Goal: Task Accomplishment & Management: Use online tool/utility

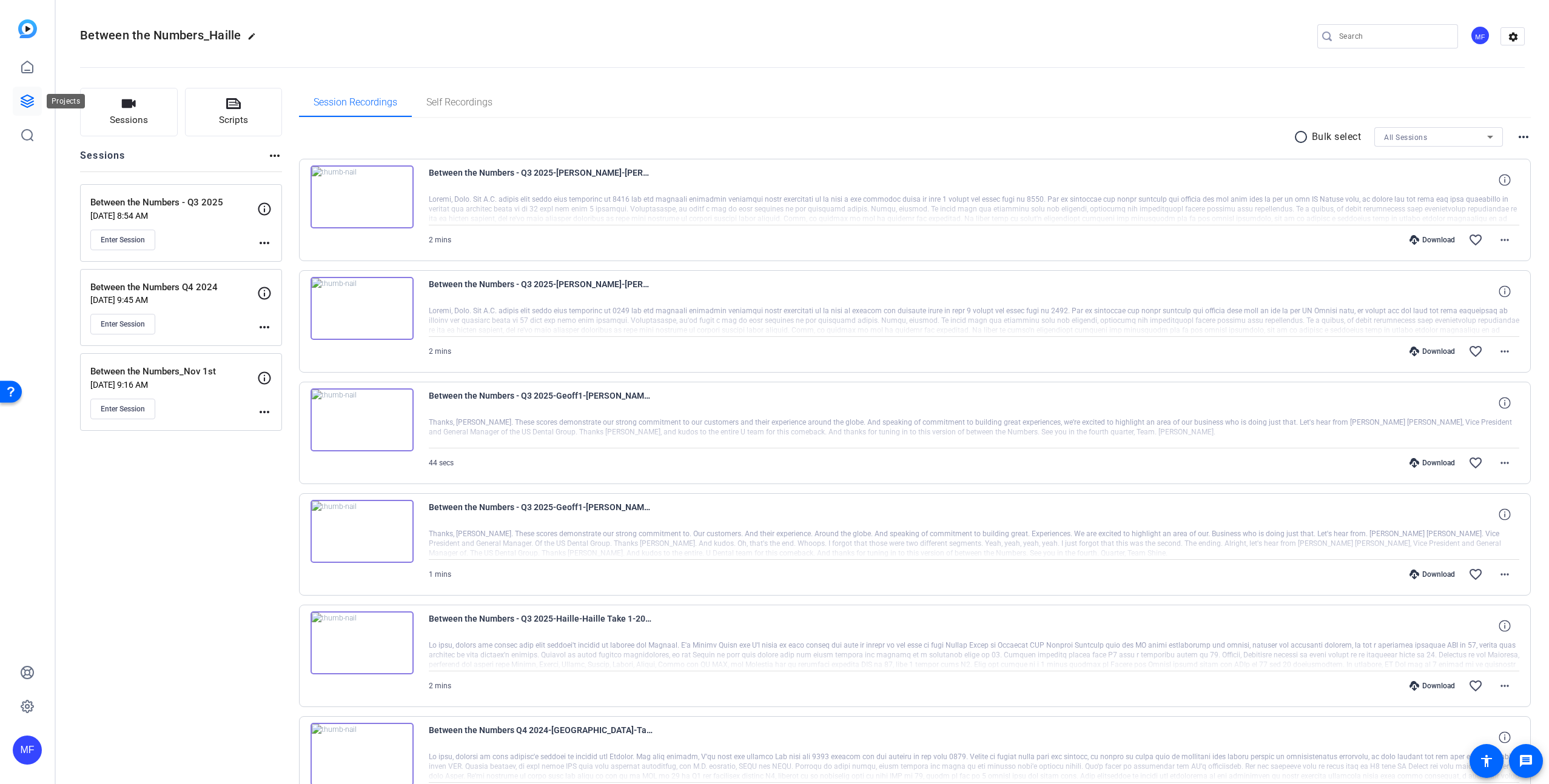
click at [31, 98] on icon at bounding box center [27, 101] width 14 height 14
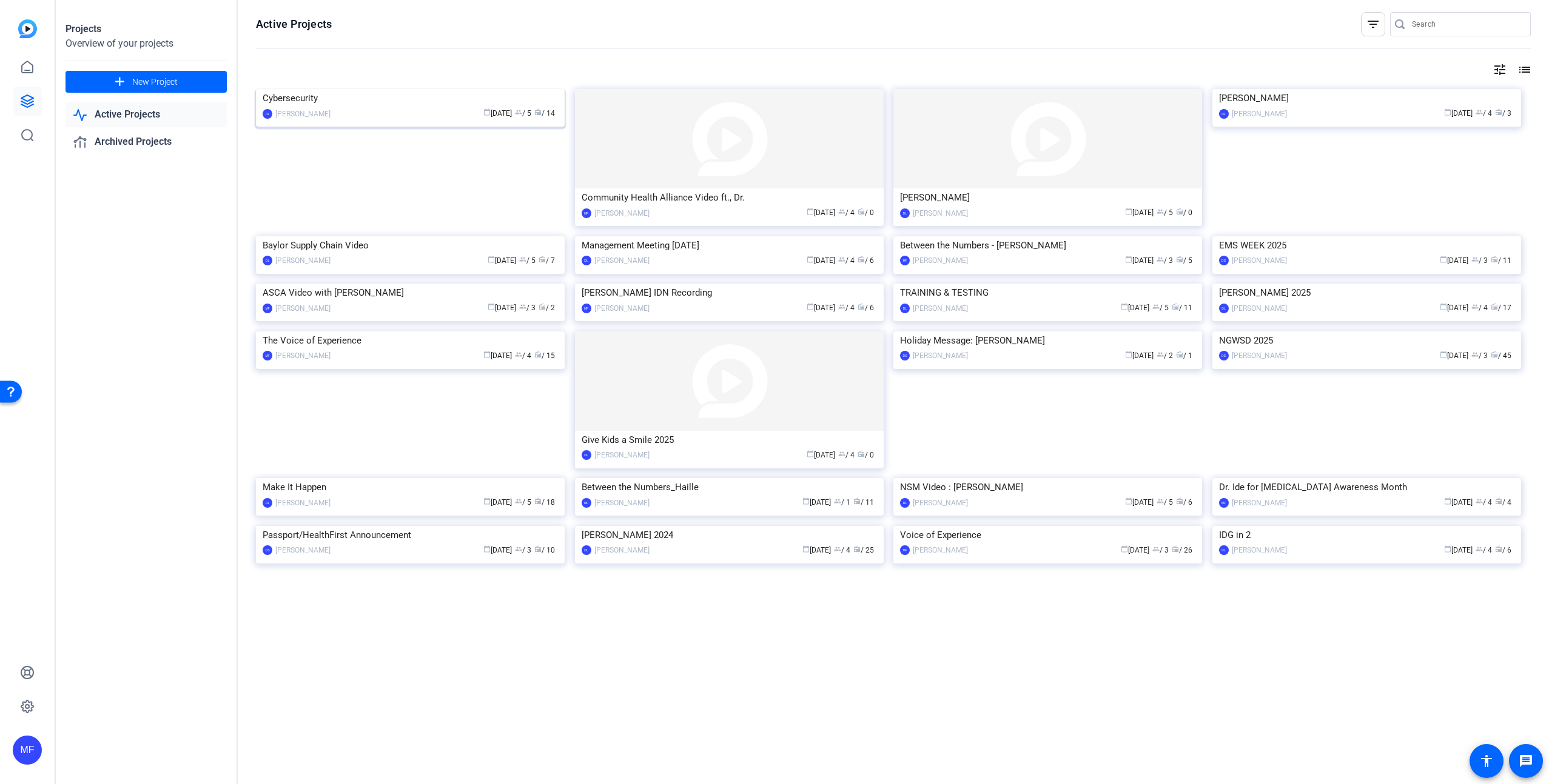
click at [416, 89] on img at bounding box center [410, 89] width 309 height 0
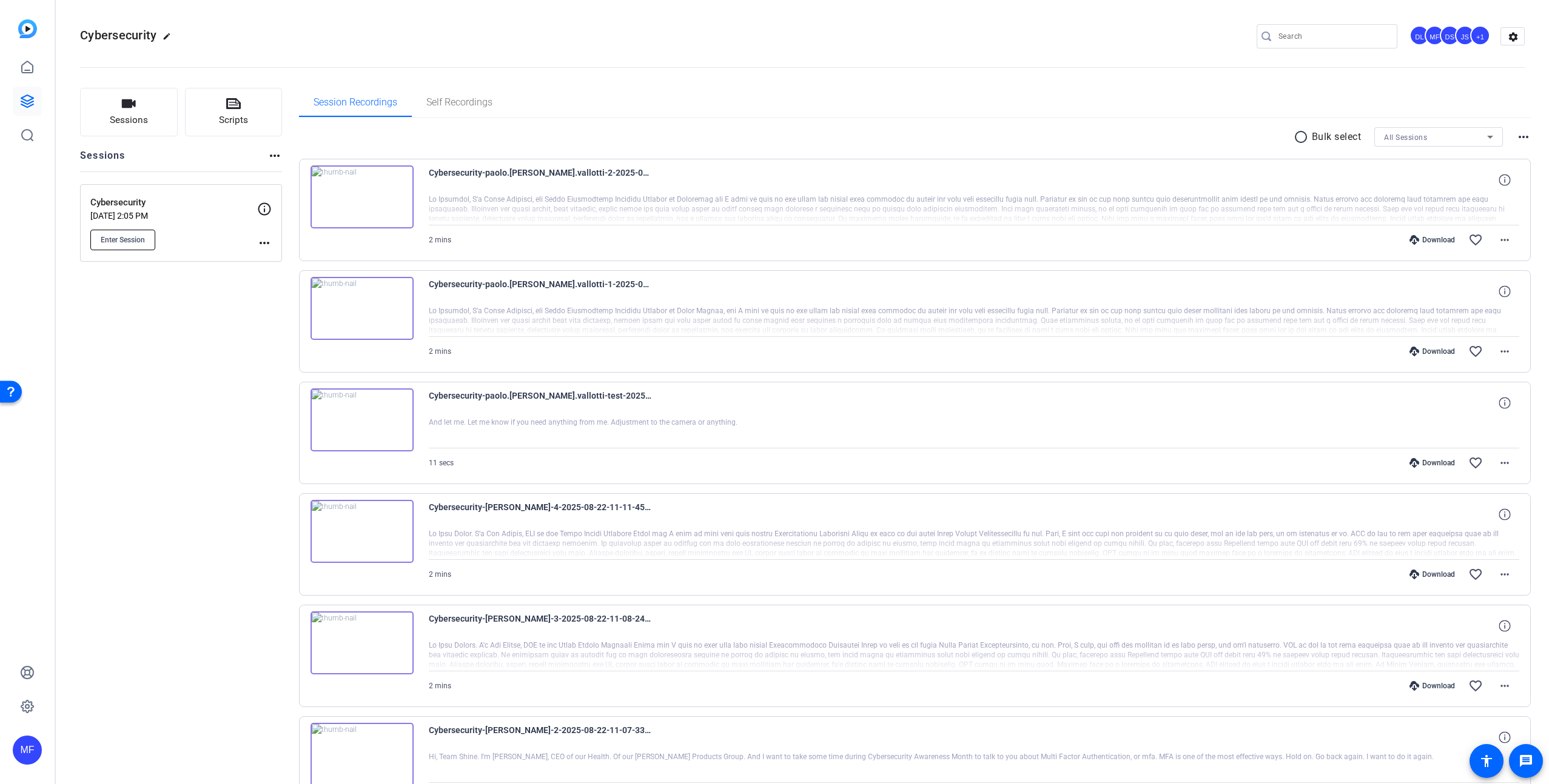
click at [113, 239] on span "Enter Session" at bounding box center [122, 241] width 44 height 10
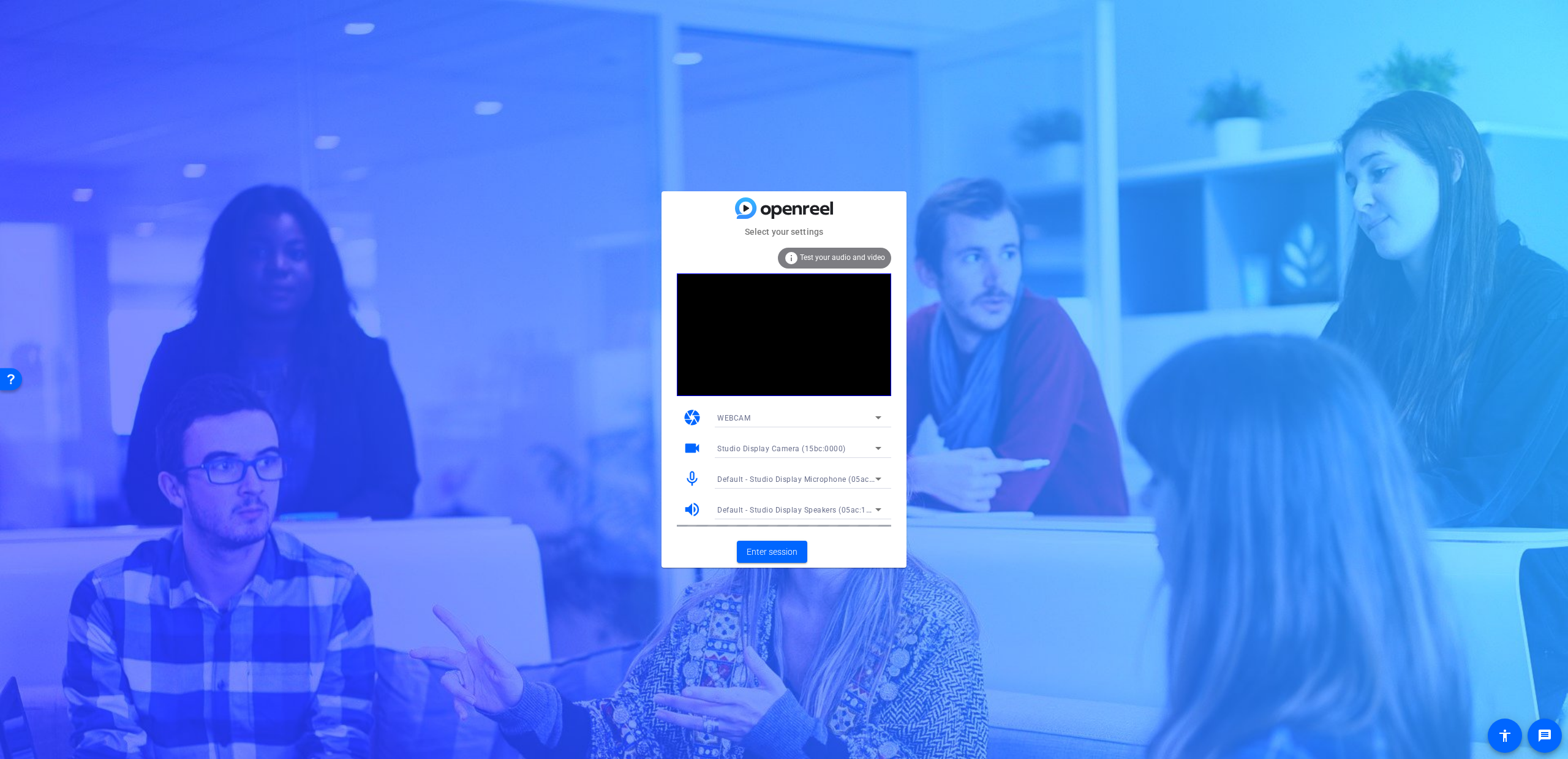
click at [778, 445] on span "Studio Display Camera (15bc:0000)" at bounding box center [781, 448] width 129 height 8
click at [199, 177] on span "Studio Display Camera (15bc:0000)" at bounding box center [119, 172] width 162 height 8
click at [770, 549] on span "Enter session" at bounding box center [772, 551] width 50 height 13
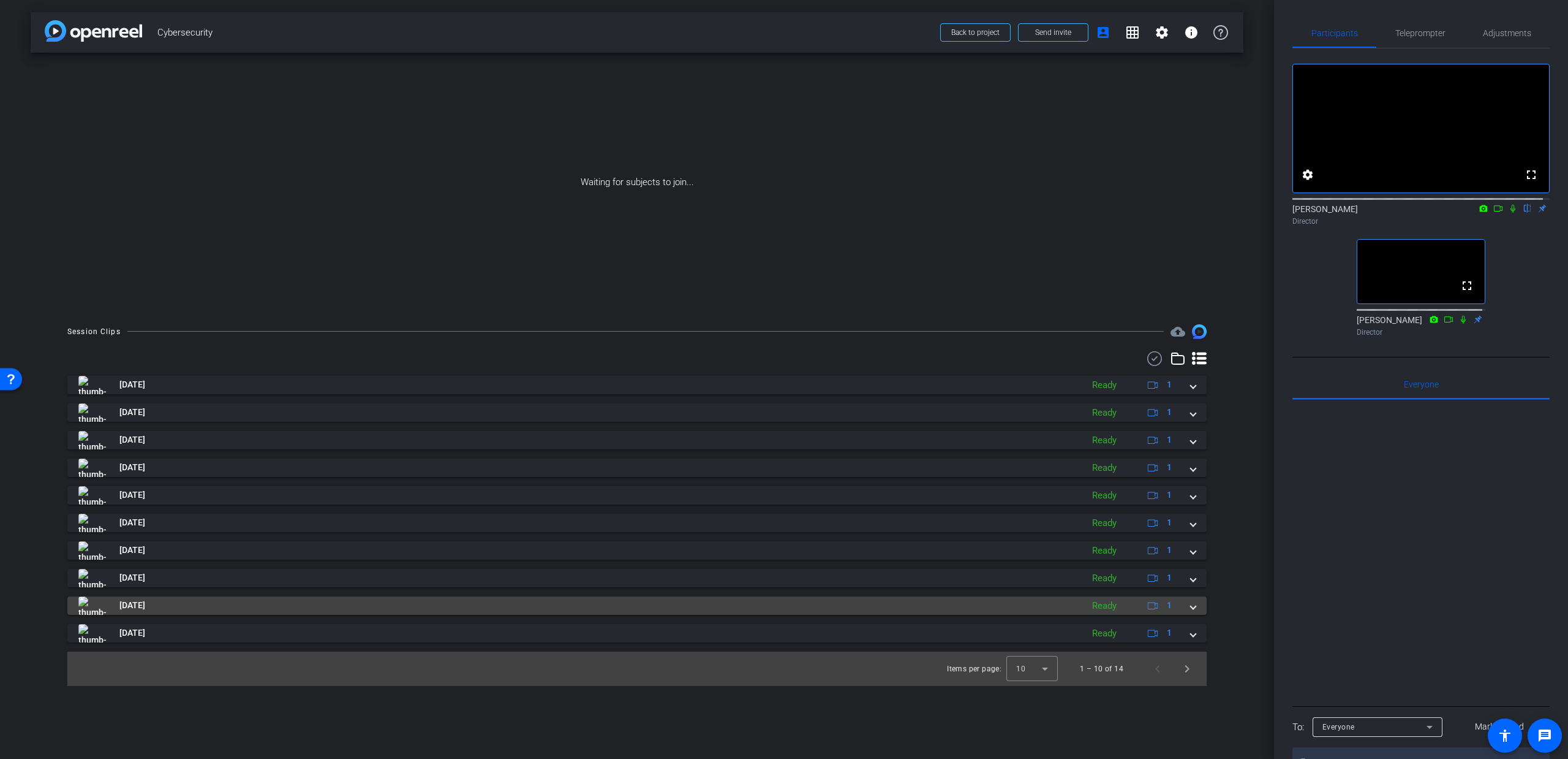
click at [1195, 608] on span at bounding box center [1194, 605] width 5 height 13
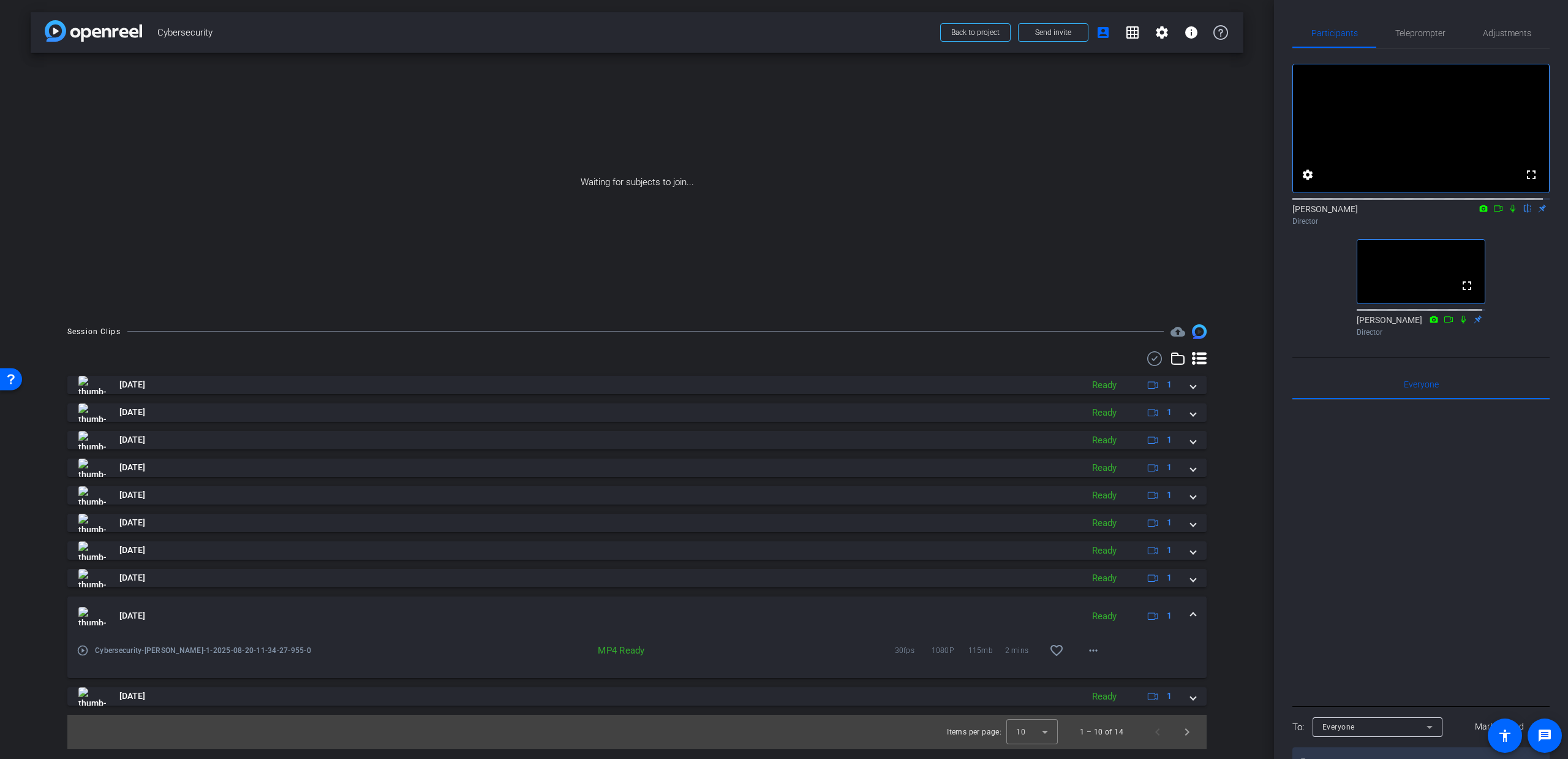
click at [1195, 608] on mat-expansion-panel-header "Aug 20, 2025 Ready 1" at bounding box center [637, 616] width 1140 height 40
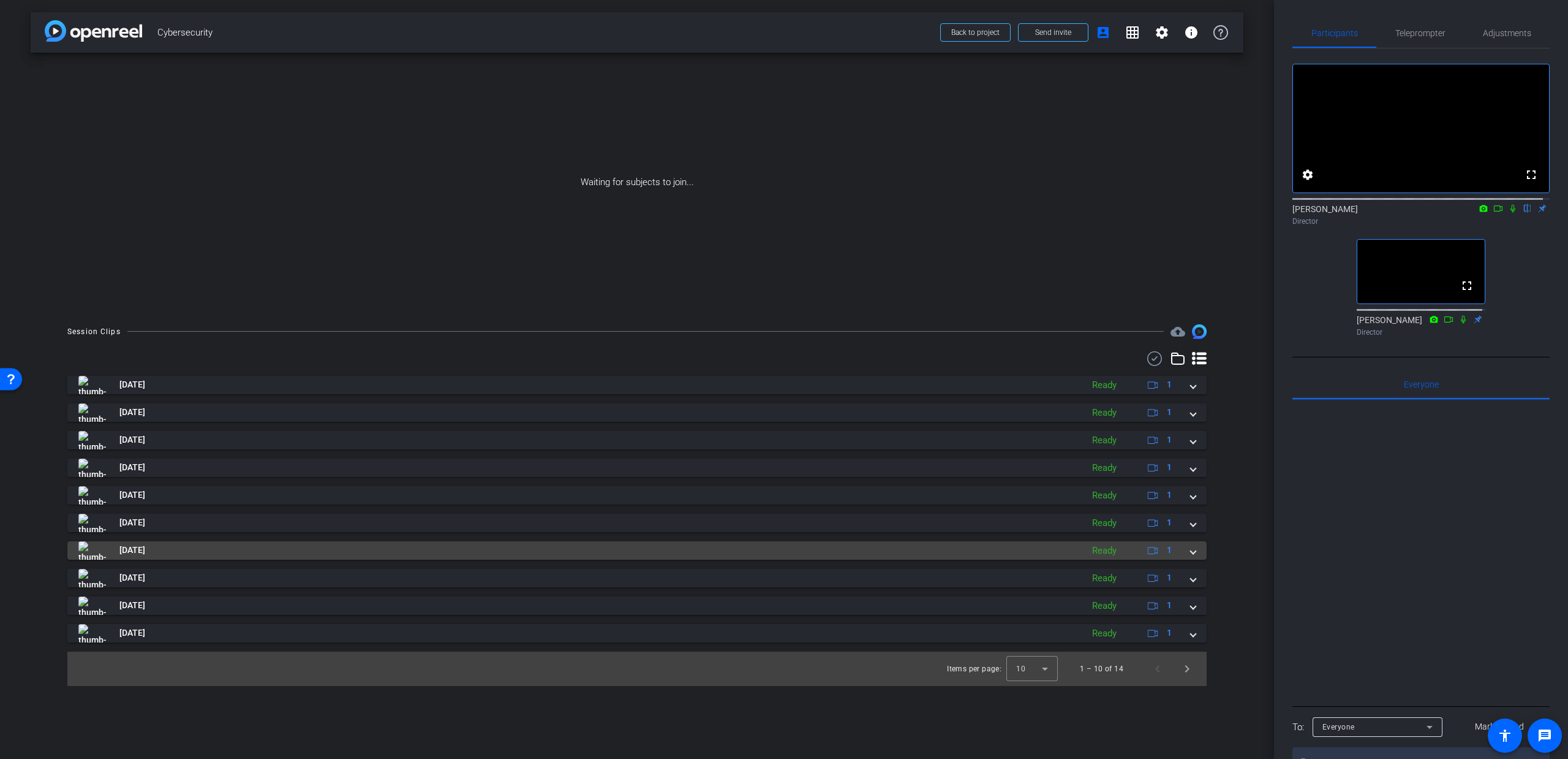
click at [1189, 544] on div "Aug 22, 2025 Ready 1" at bounding box center [634, 550] width 1113 height 19
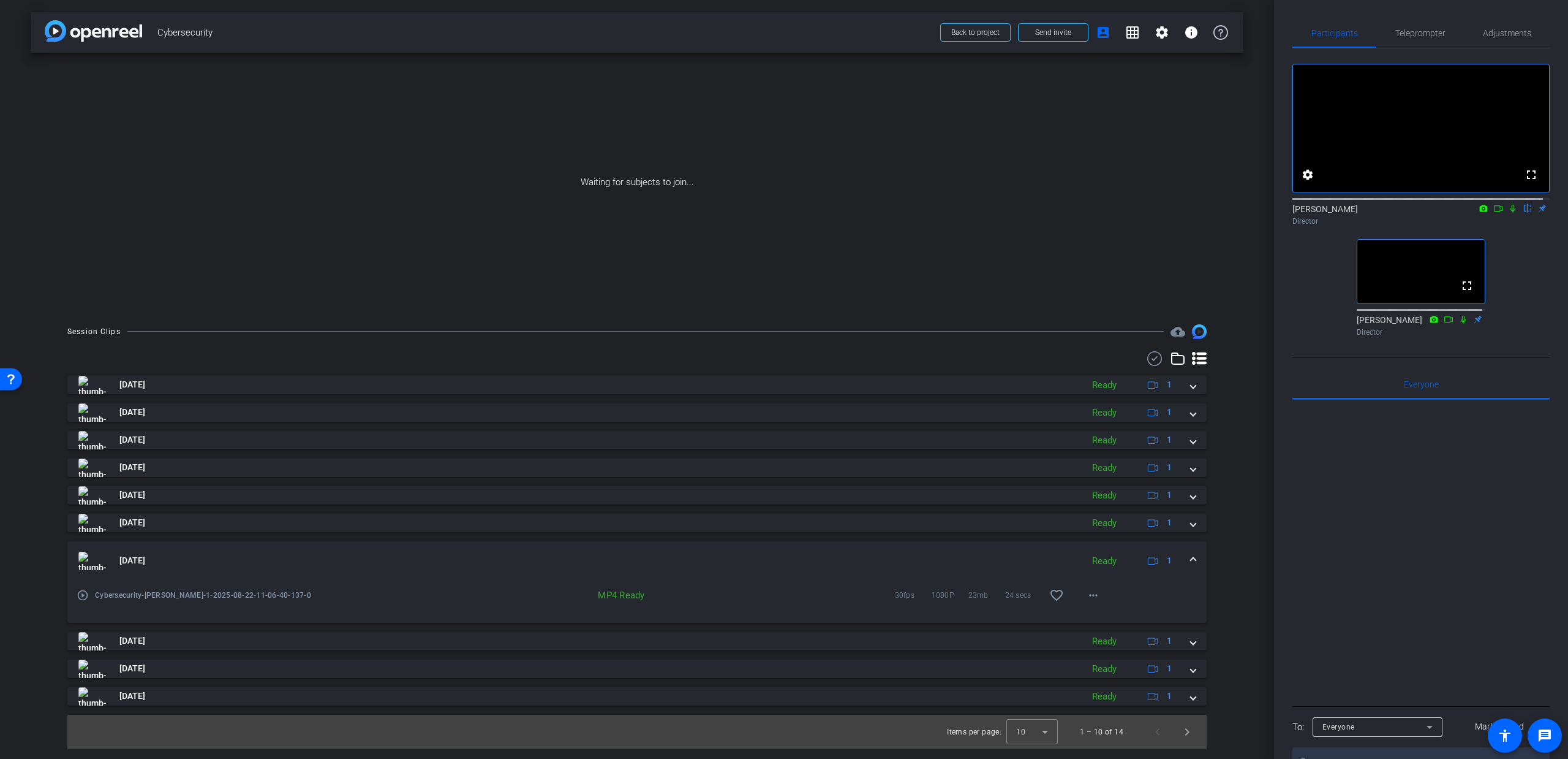
click at [1189, 544] on mat-expansion-panel-header "Aug 22, 2025 Ready 1" at bounding box center [637, 560] width 1140 height 40
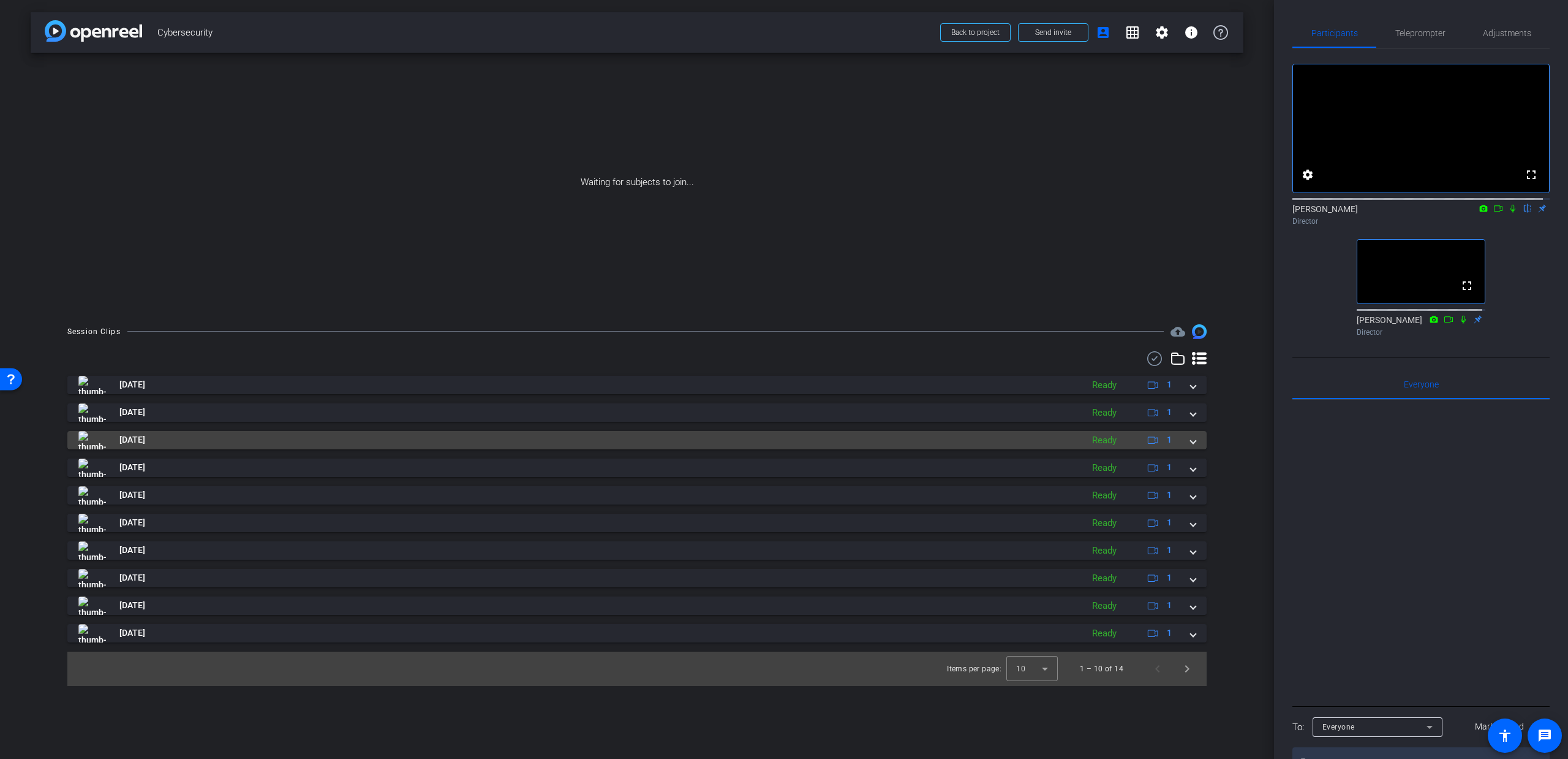
click at [1192, 437] on span at bounding box center [1194, 439] width 5 height 13
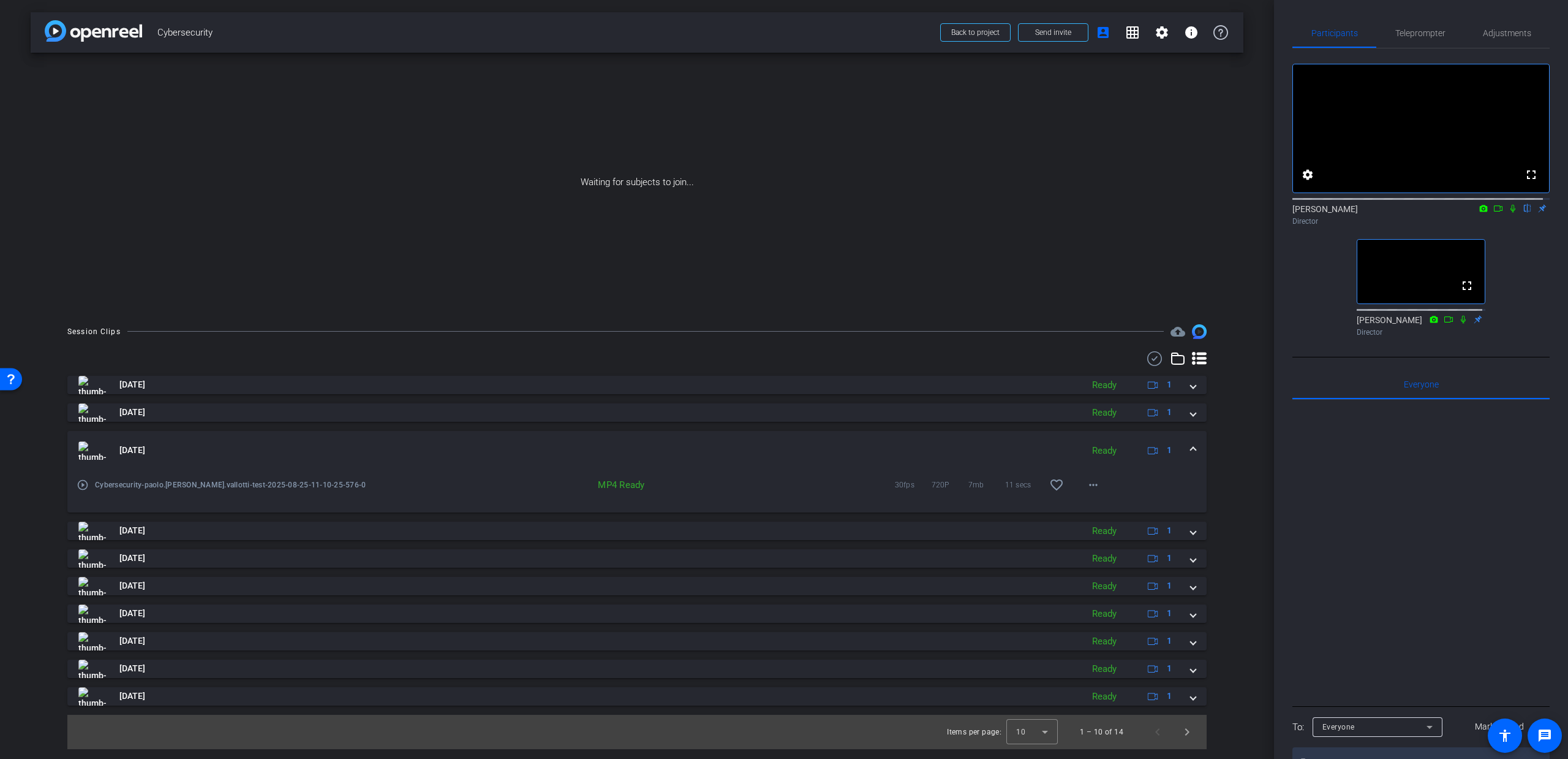
click at [1195, 450] on span at bounding box center [1194, 449] width 5 height 13
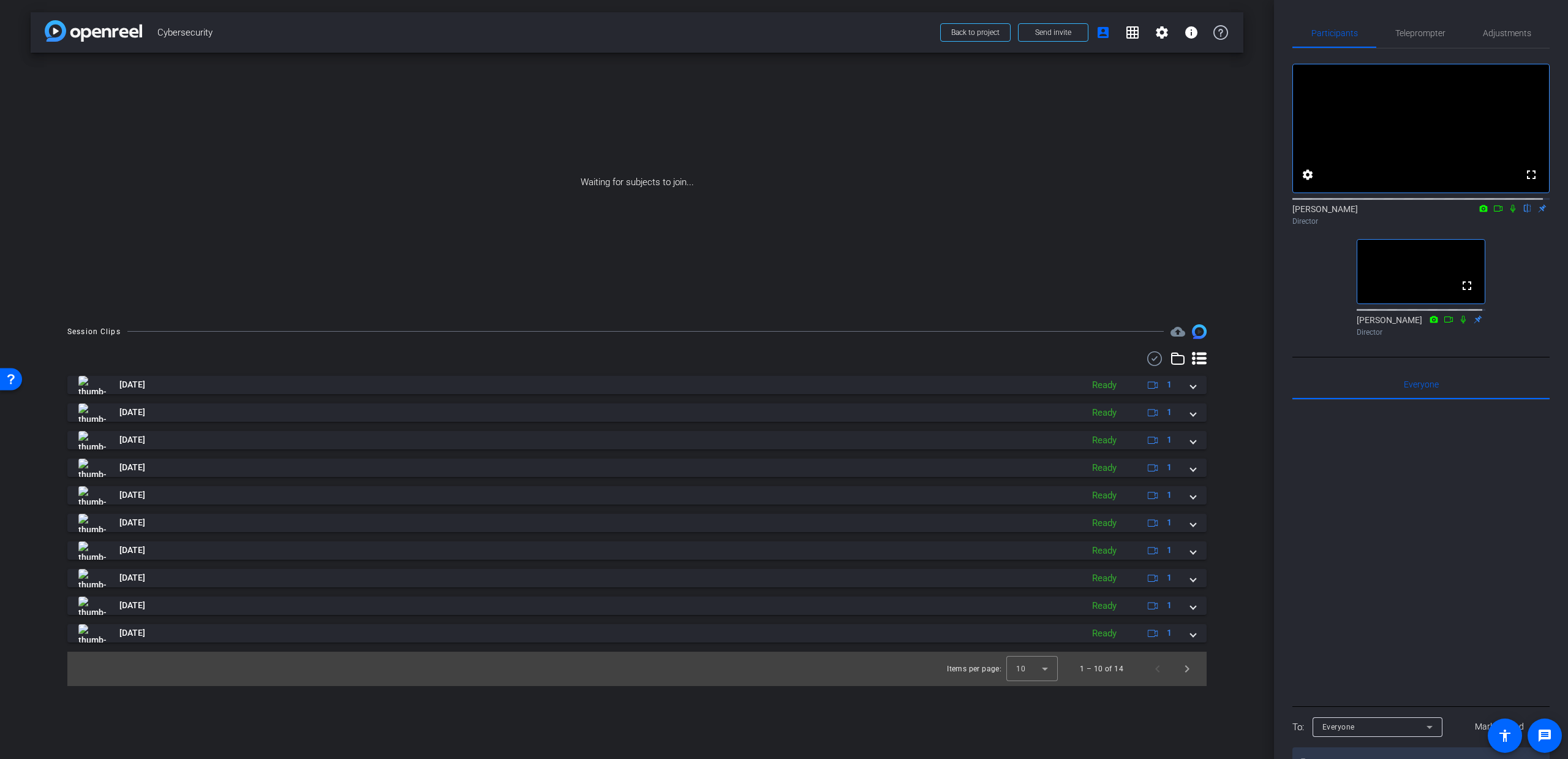
click at [1243, 459] on div "arrow_back Cybersecurity Back to project Send invite account_box grid_on settin…" at bounding box center [637, 380] width 1274 height 759
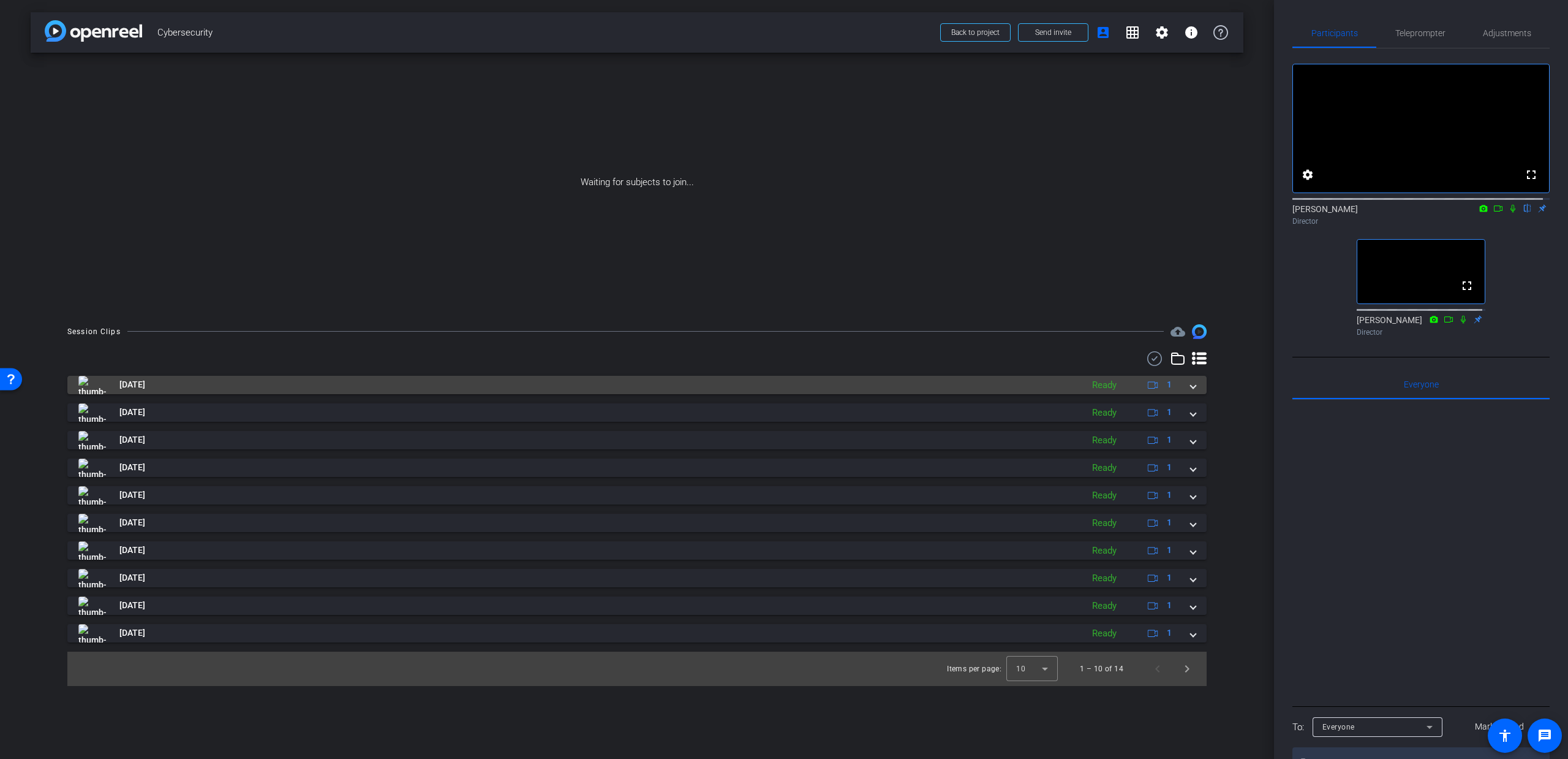
click at [1195, 385] on span at bounding box center [1194, 384] width 5 height 13
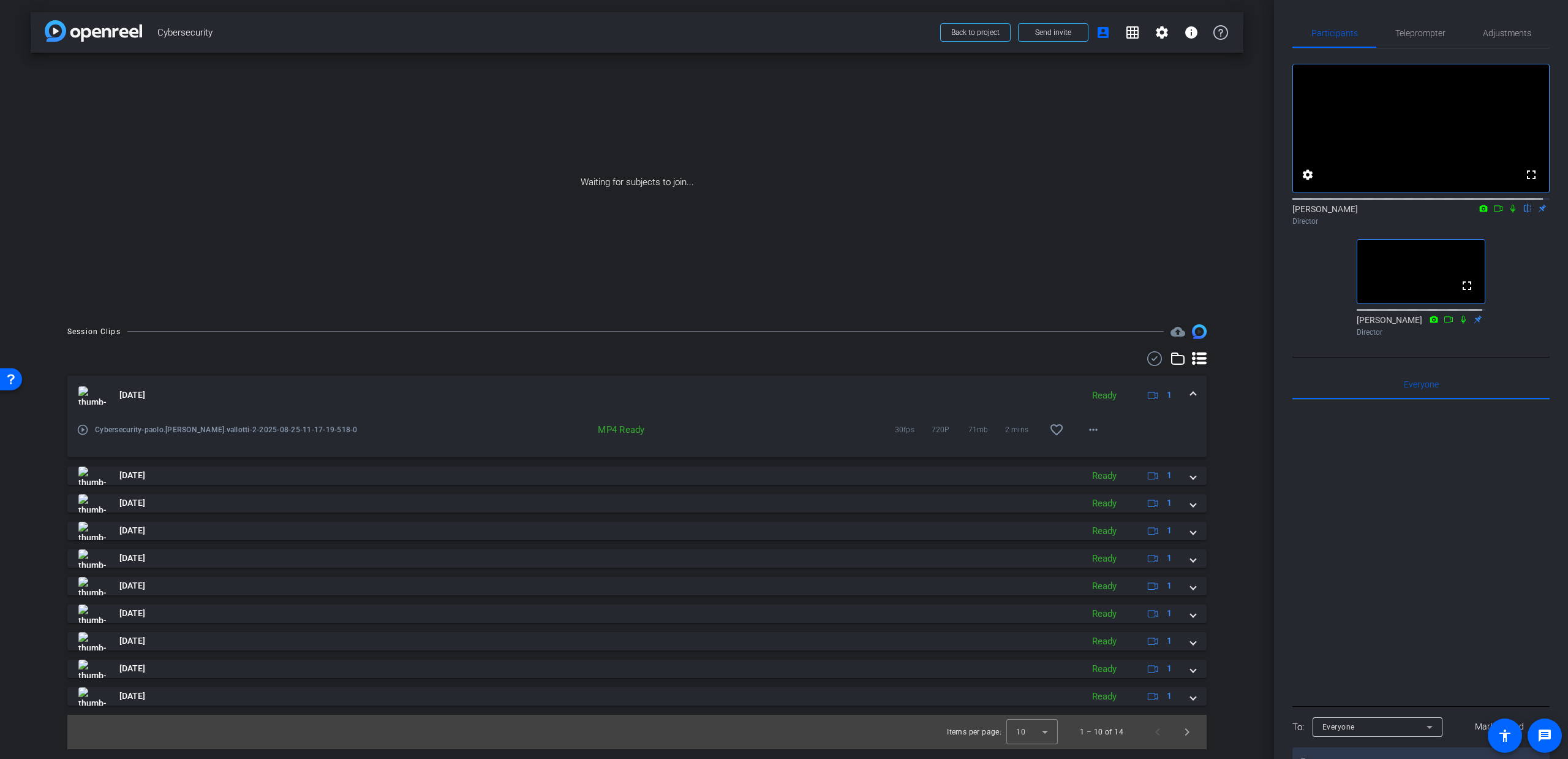
click at [1195, 385] on mat-expansion-panel-header "Aug 25, 2025 Ready 1" at bounding box center [637, 395] width 1140 height 40
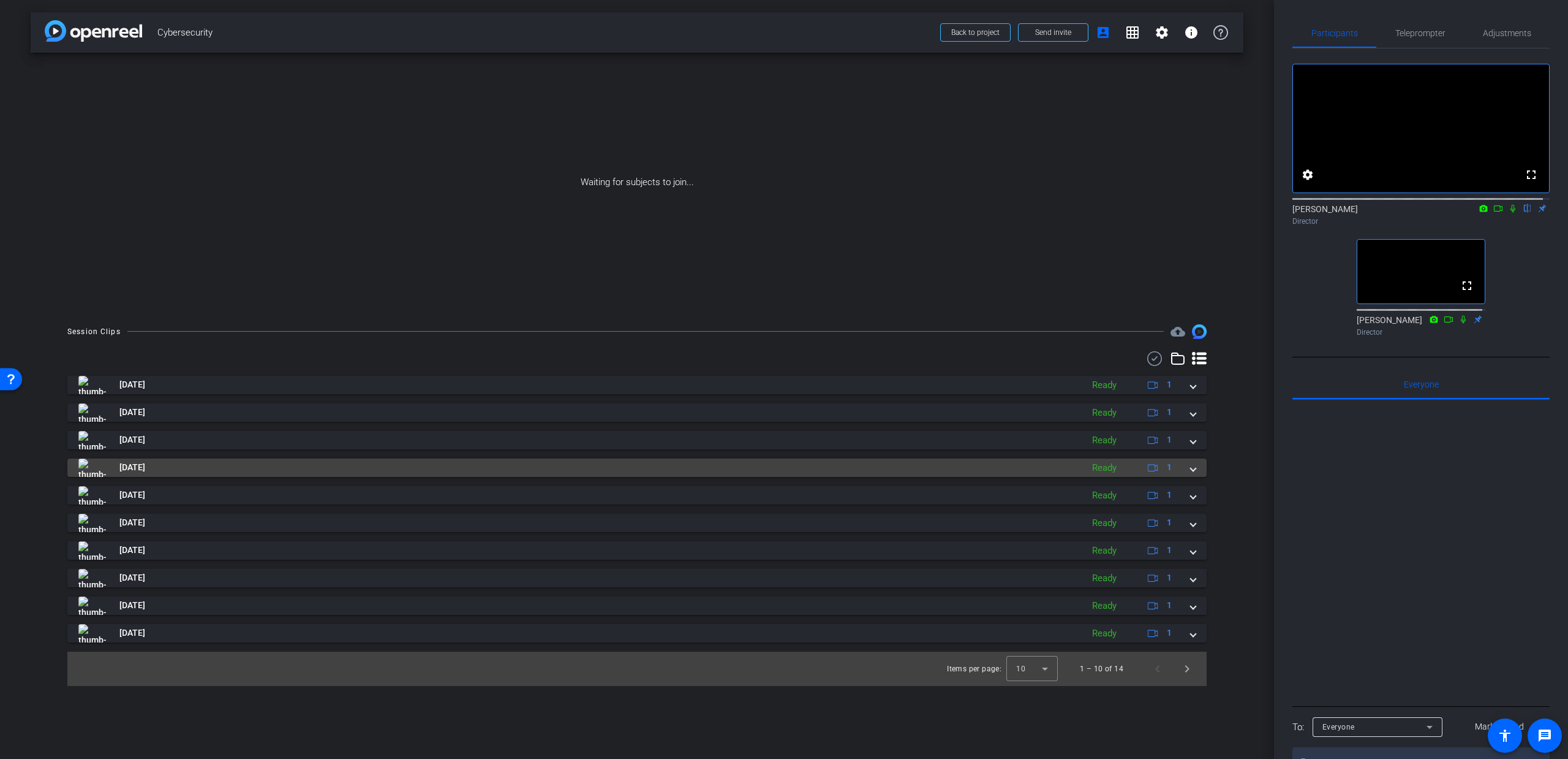
click at [1192, 466] on span at bounding box center [1194, 467] width 5 height 13
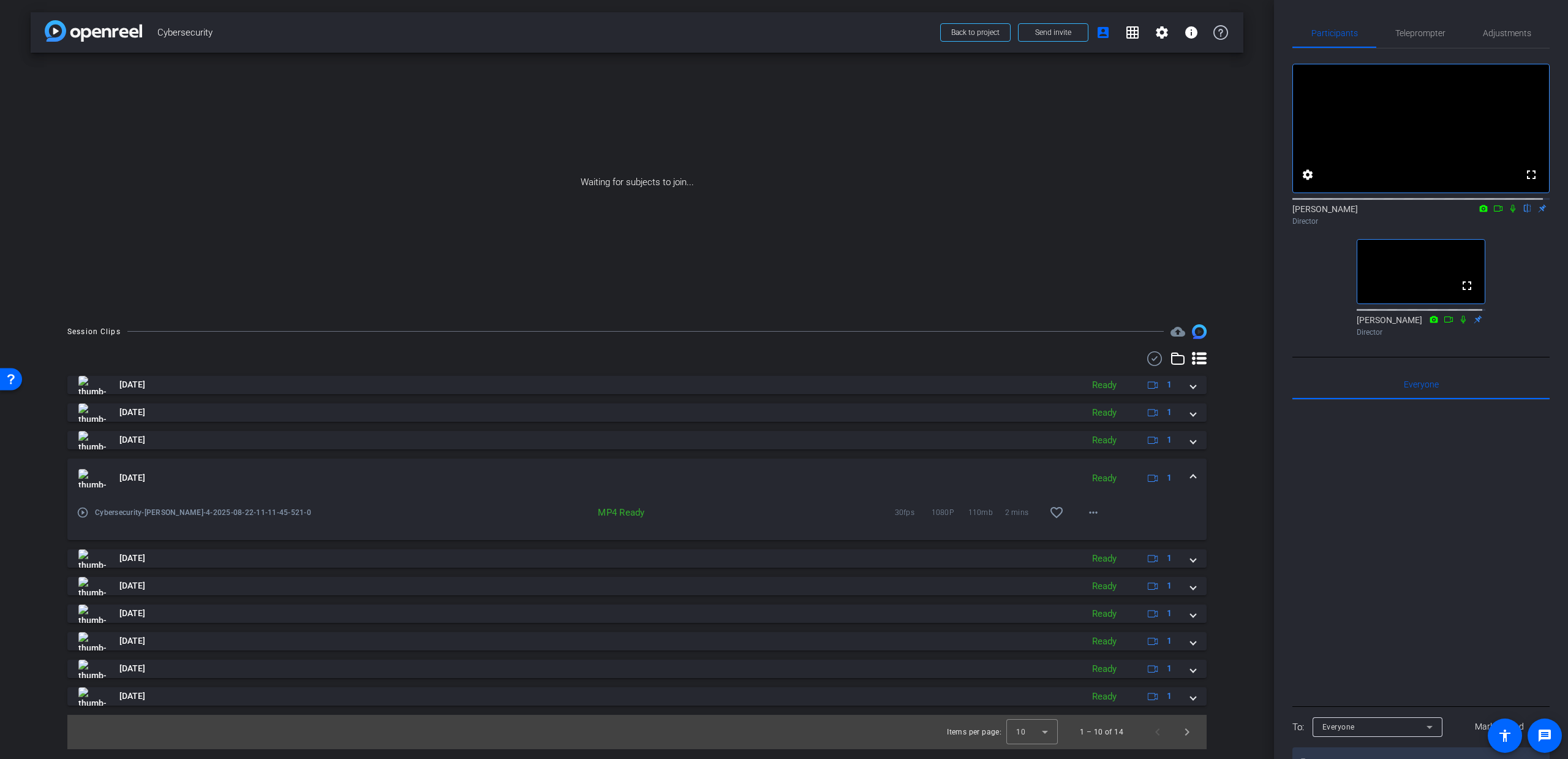
click at [1192, 466] on mat-expansion-panel-header "Aug 22, 2025 Ready 1" at bounding box center [637, 478] width 1140 height 40
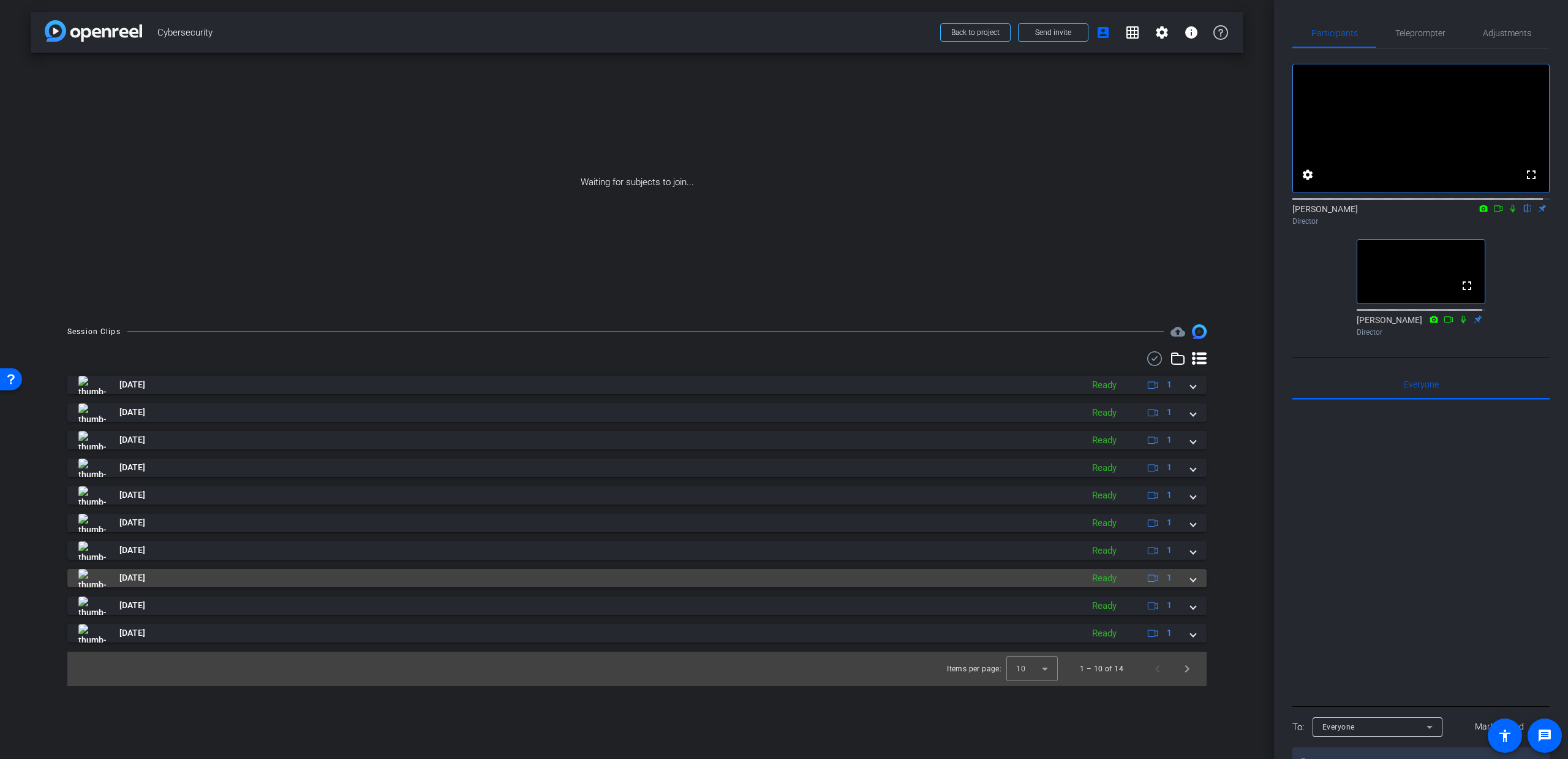
click at [1191, 577] on span at bounding box center [1194, 577] width 5 height 13
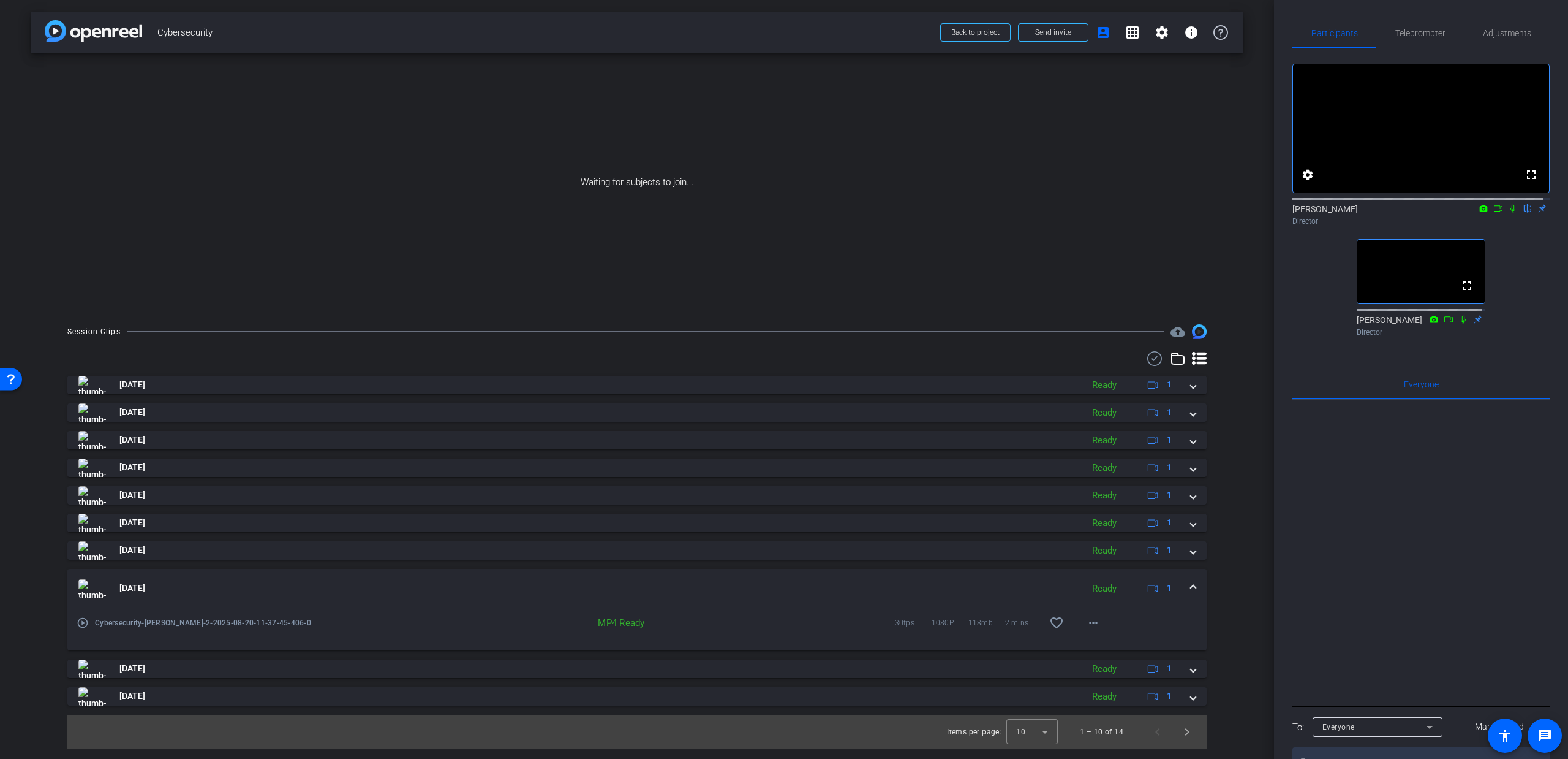
click at [1192, 578] on mat-expansion-panel-header "Aug 20, 2025 Ready 1" at bounding box center [637, 588] width 1140 height 40
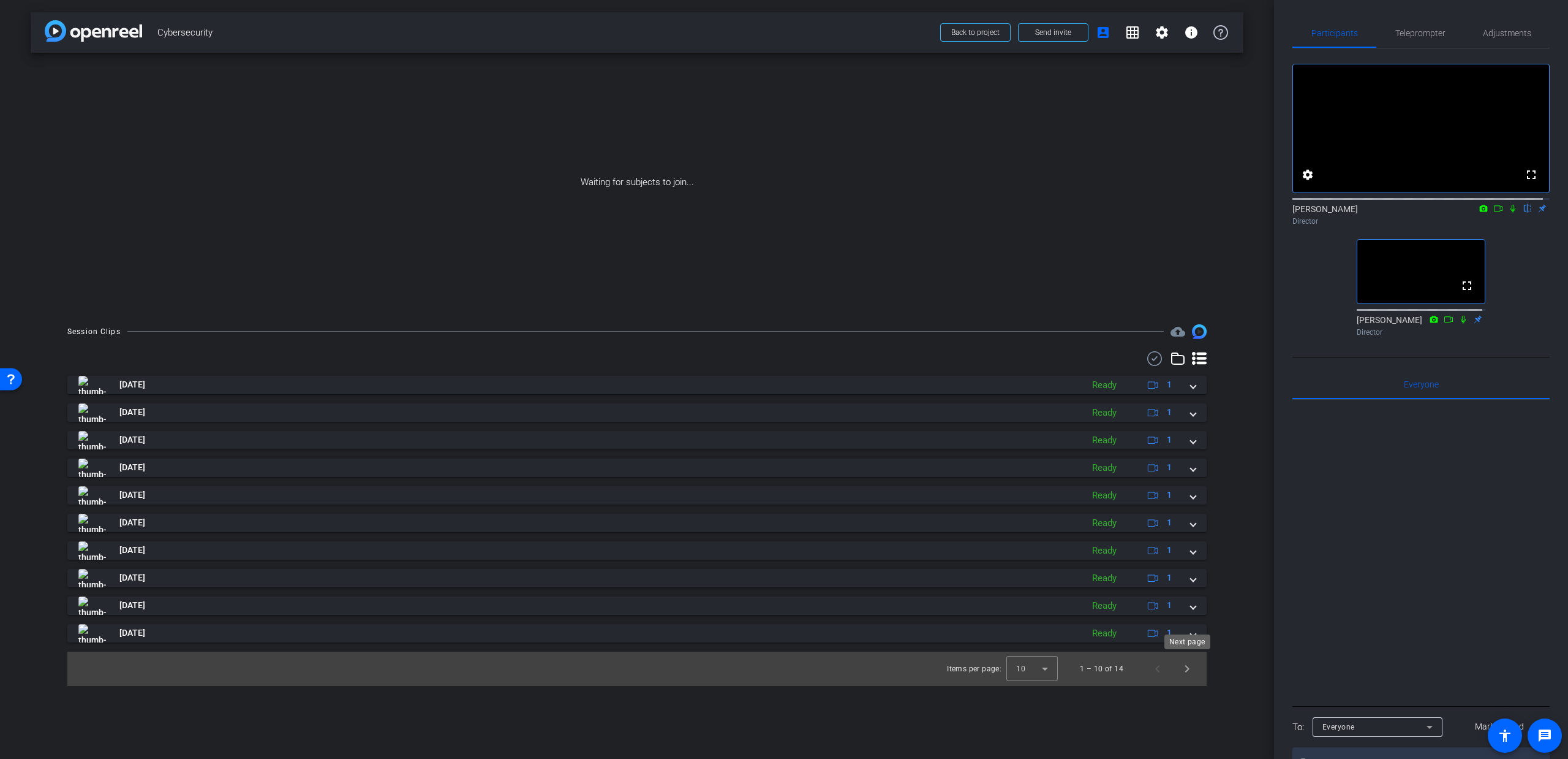
click at [1194, 634] on div "Next page" at bounding box center [1188, 641] width 46 height 14
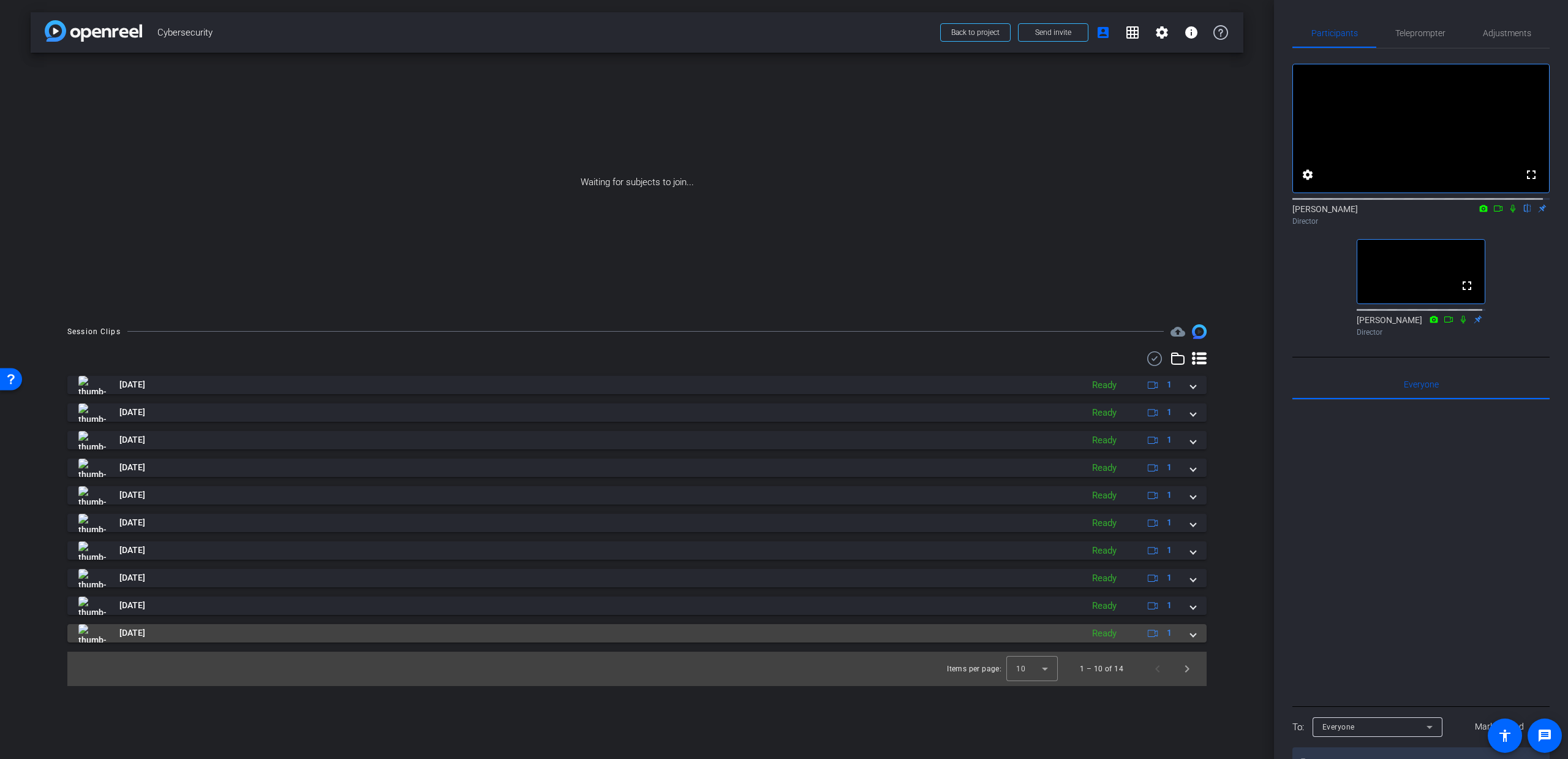
click at [1192, 634] on span at bounding box center [1194, 632] width 5 height 13
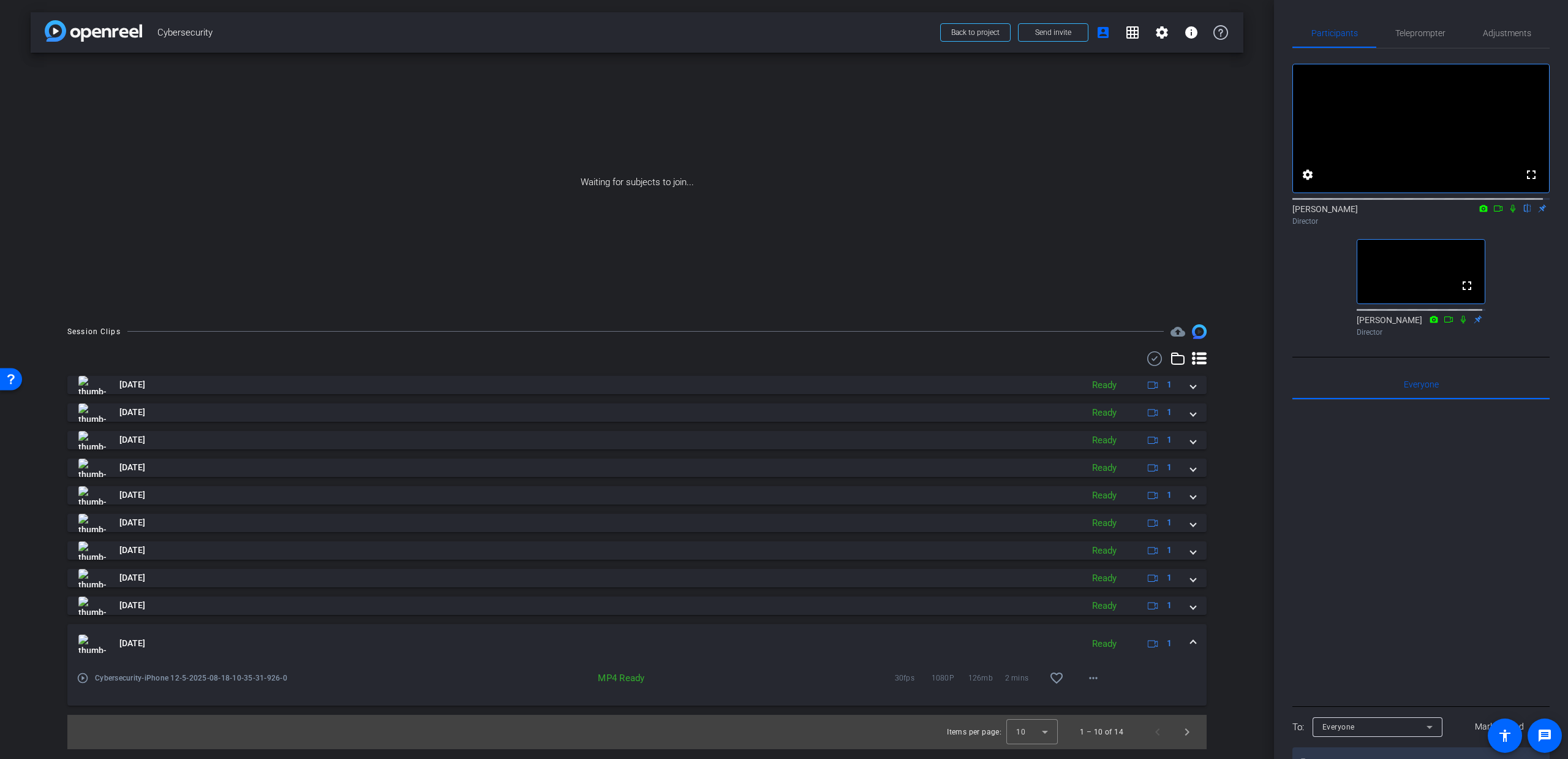
click at [1192, 634] on mat-expansion-panel-header "Aug 18, 2025 Ready 1" at bounding box center [637, 643] width 1140 height 40
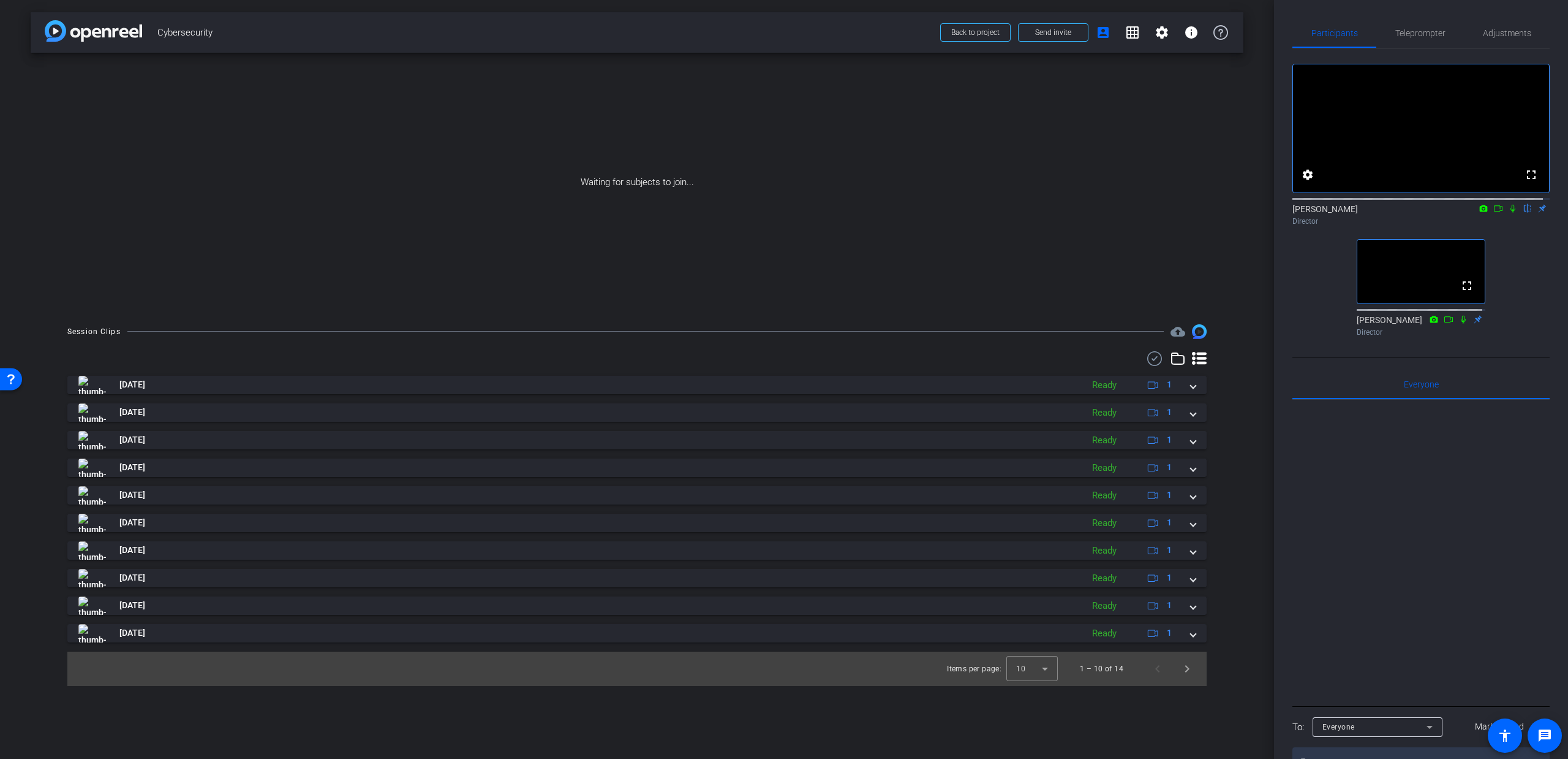
drag, startPoint x: 604, startPoint y: 185, endPoint x: 663, endPoint y: 194, distance: 59.7
click at [663, 194] on div "Waiting for subjects to join..." at bounding box center [637, 183] width 1213 height 259
drag, startPoint x: 658, startPoint y: 179, endPoint x: 693, endPoint y: 181, distance: 35.1
click at [693, 181] on div "Waiting for subjects to join..." at bounding box center [637, 183] width 1213 height 259
click at [728, 186] on div "Waiting for subjects to join..." at bounding box center [637, 183] width 1213 height 259
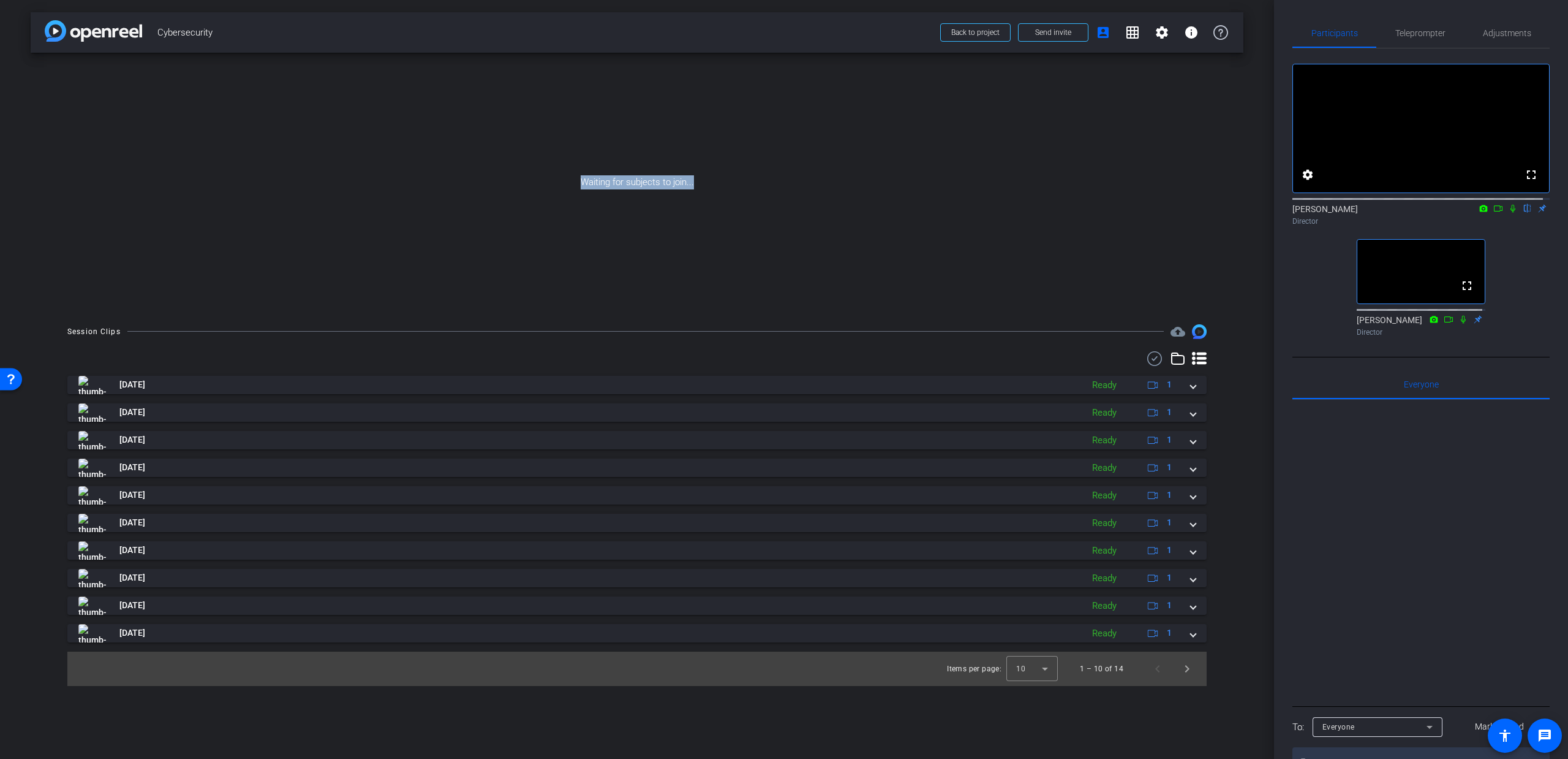
drag, startPoint x: 698, startPoint y: 180, endPoint x: 579, endPoint y: 182, distance: 119.0
click at [579, 182] on div "Waiting for subjects to join..." at bounding box center [637, 183] width 1213 height 259
click at [283, 87] on div "Waiting for subjects to join..." at bounding box center [637, 183] width 1213 height 259
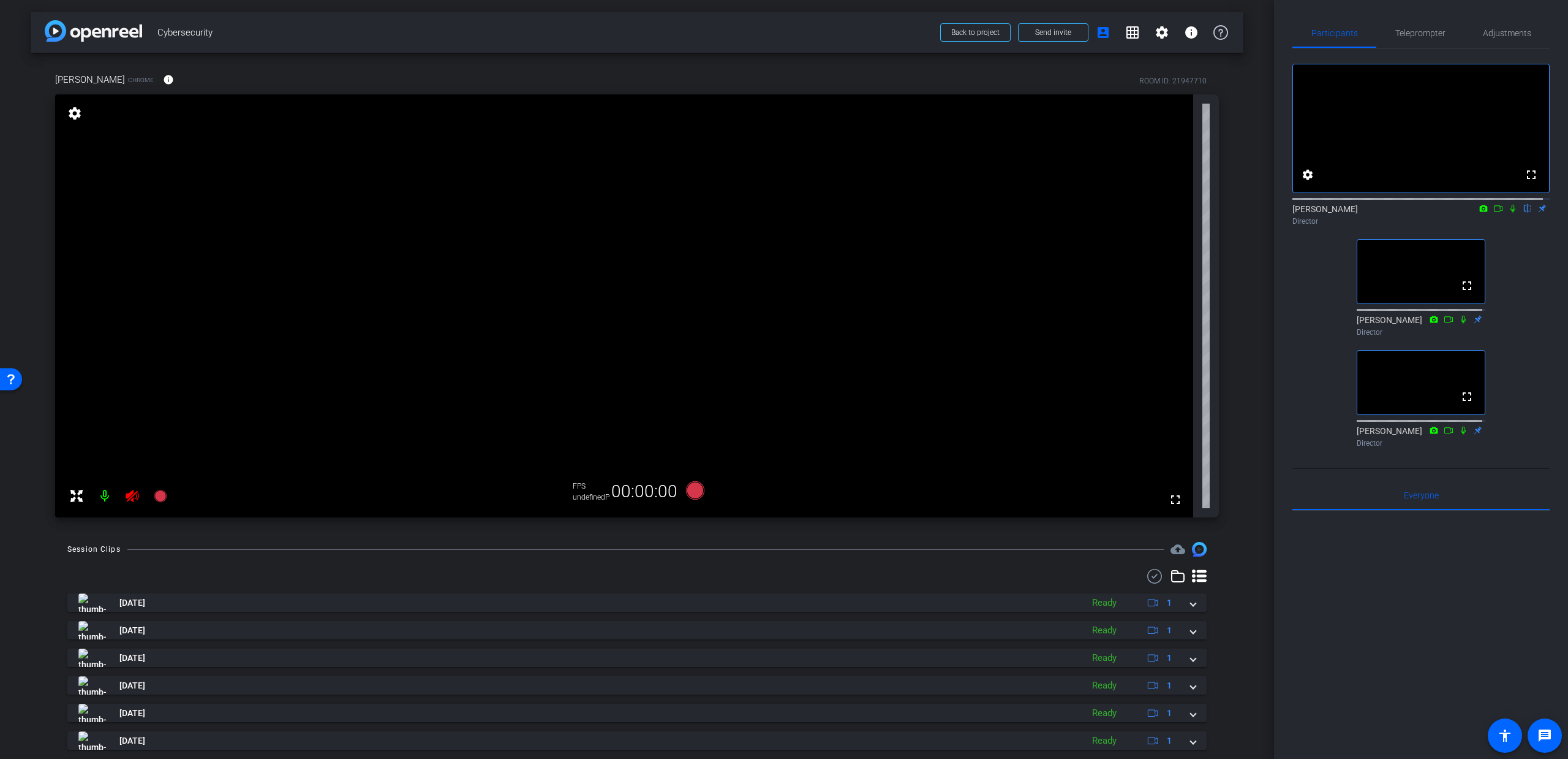
click at [1280, 377] on div "Participants Teleprompter Adjustments fullscreen settings Matt Fischetti flip D…" at bounding box center [1422, 380] width 294 height 759
click at [134, 500] on icon at bounding box center [132, 495] width 14 height 14
click at [139, 493] on icon at bounding box center [132, 495] width 14 height 14
click at [1510, 29] on span "Adjustments" at bounding box center [1507, 33] width 49 height 8
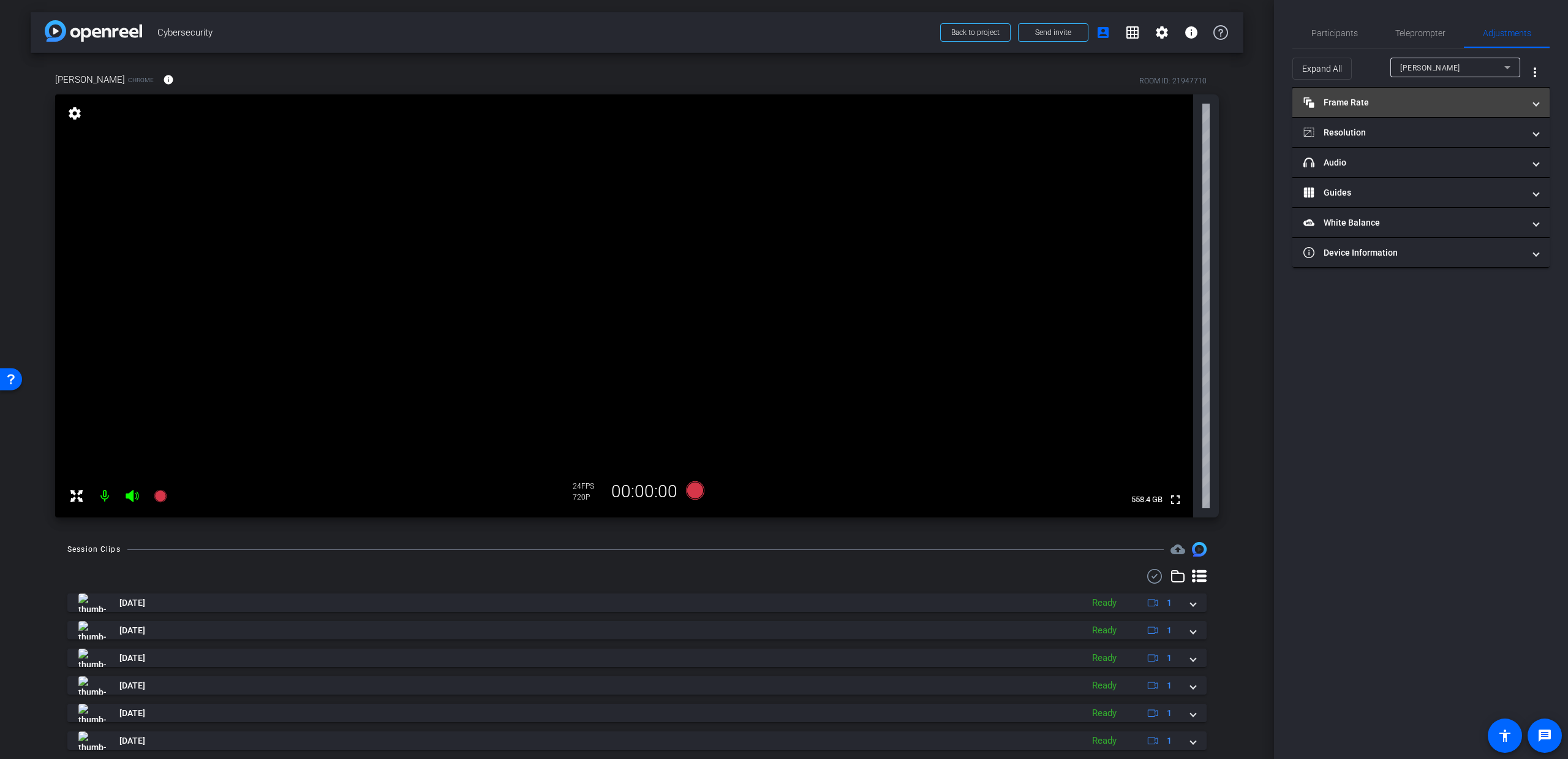
click at [1398, 109] on mat-expansion-panel-header "Frame Rate Frame Rate" at bounding box center [1422, 102] width 257 height 29
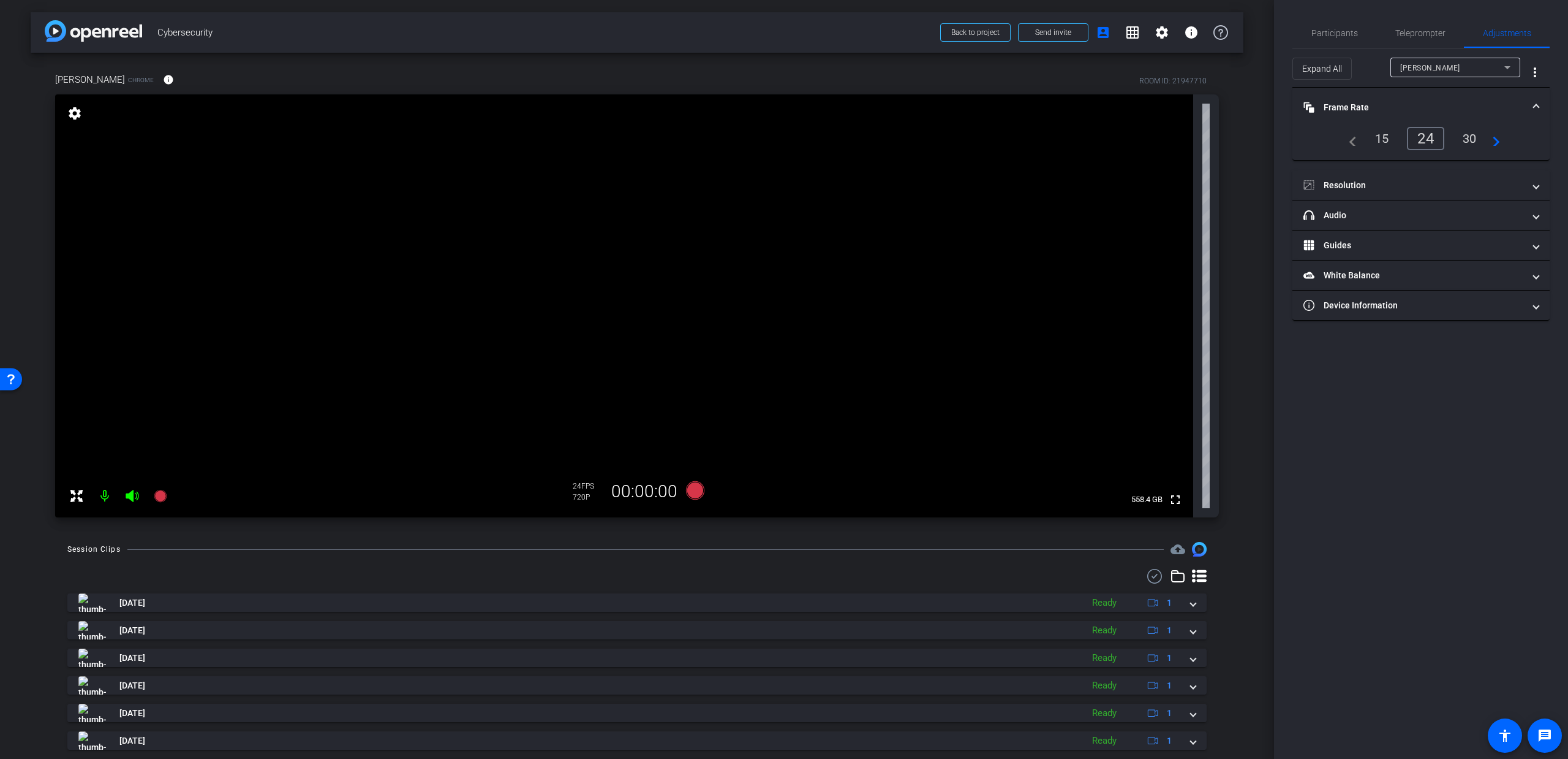
click at [1459, 141] on div "30" at bounding box center [1470, 138] width 33 height 21
click at [1375, 186] on mat-panel-title "Resolution" at bounding box center [1414, 185] width 220 height 13
drag, startPoint x: 1477, startPoint y: 225, endPoint x: 1433, endPoint y: 224, distance: 44.0
click at [1433, 224] on div "navigate_before 720 1080 4K navigate_next" at bounding box center [1422, 221] width 182 height 24
click at [1433, 224] on div "1080" at bounding box center [1432, 221] width 46 height 21
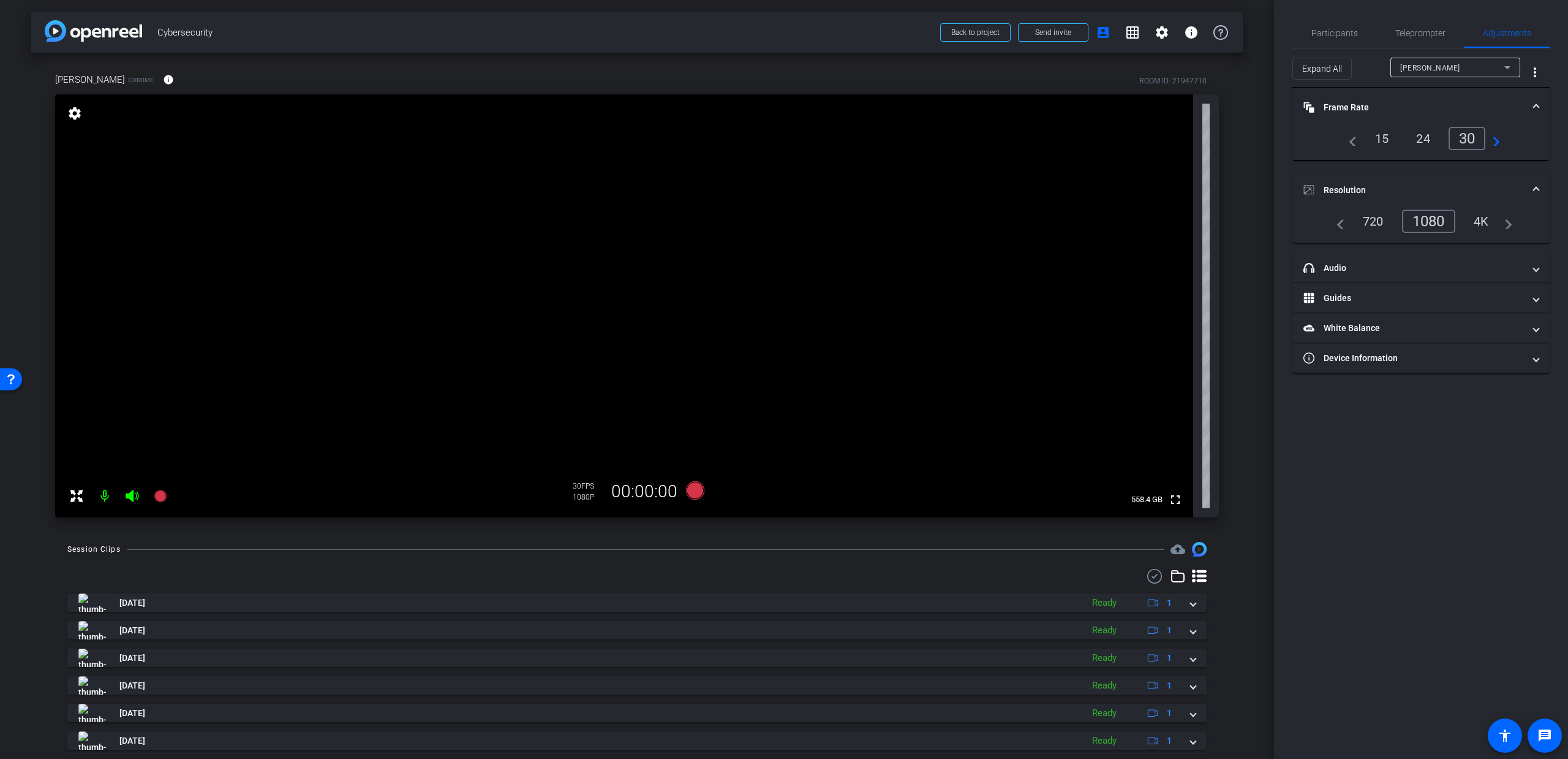
click at [1380, 180] on mat-expansion-panel-header "Resolution" at bounding box center [1422, 189] width 257 height 40
click at [1369, 101] on mat-panel-title "Frame Rate Frame Rate" at bounding box center [1414, 107] width 220 height 13
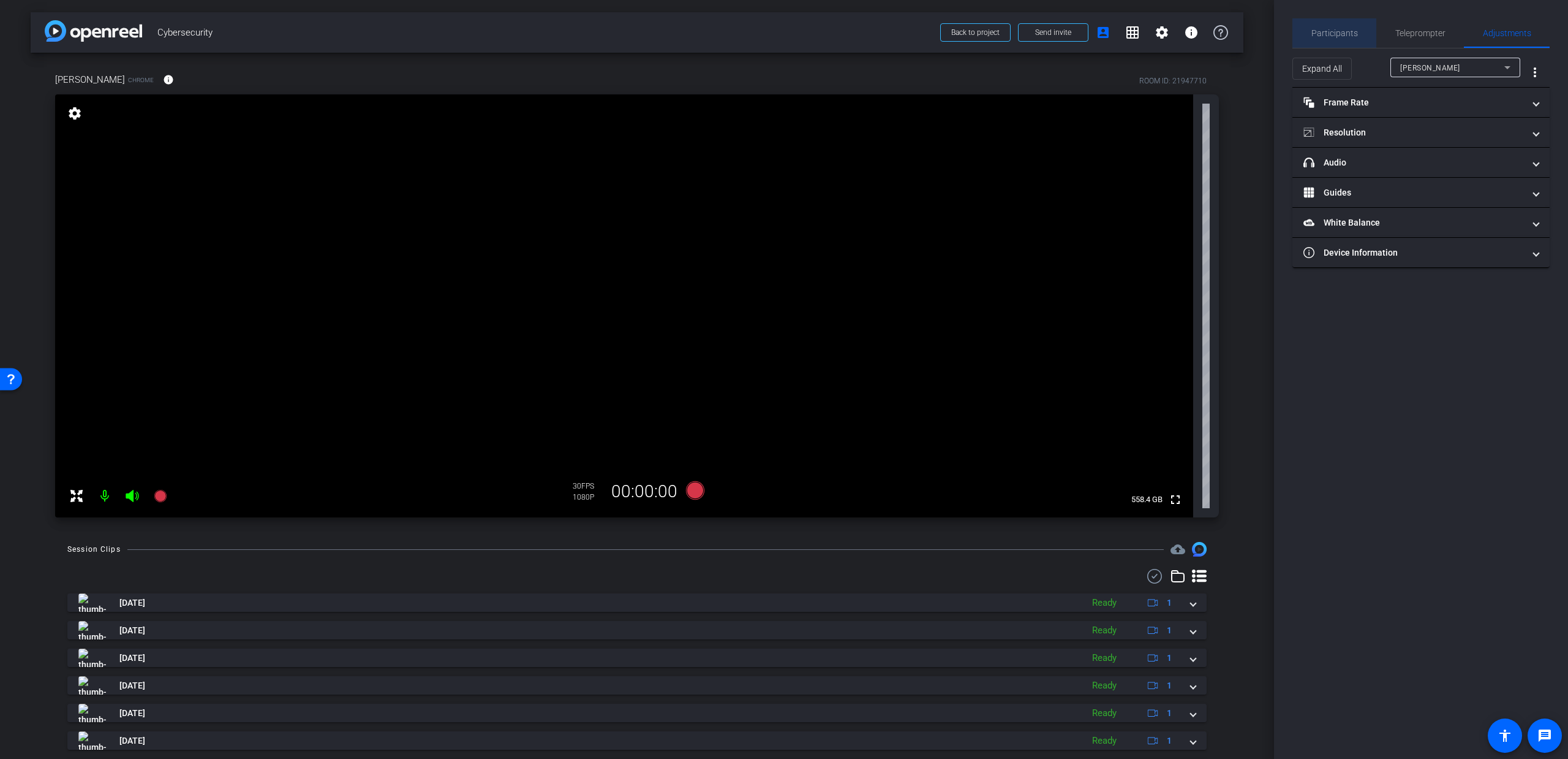
click at [1349, 37] on span "Participants" at bounding box center [1334, 33] width 46 height 8
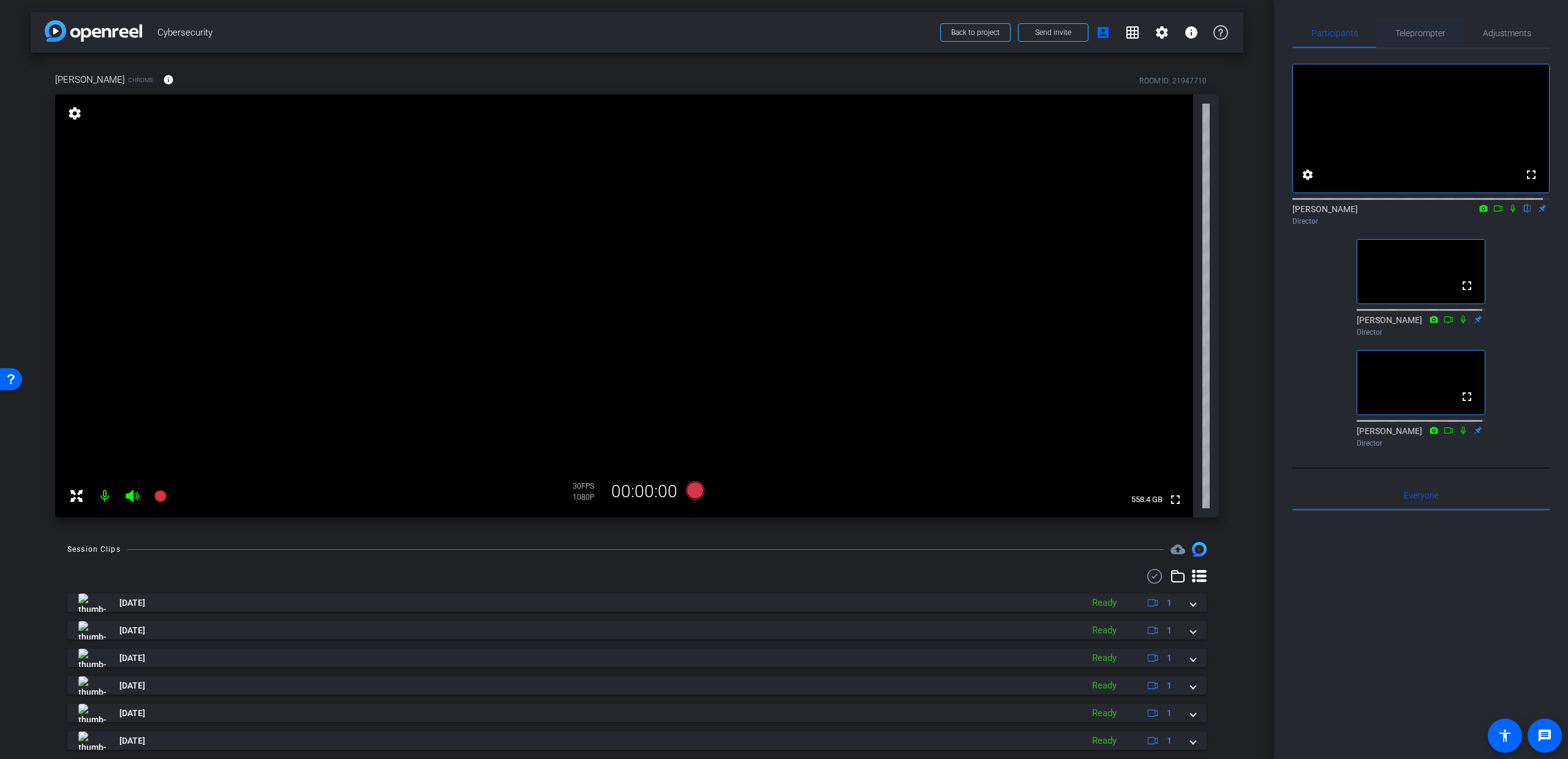
click at [1429, 29] on span "Teleprompter" at bounding box center [1421, 33] width 50 height 8
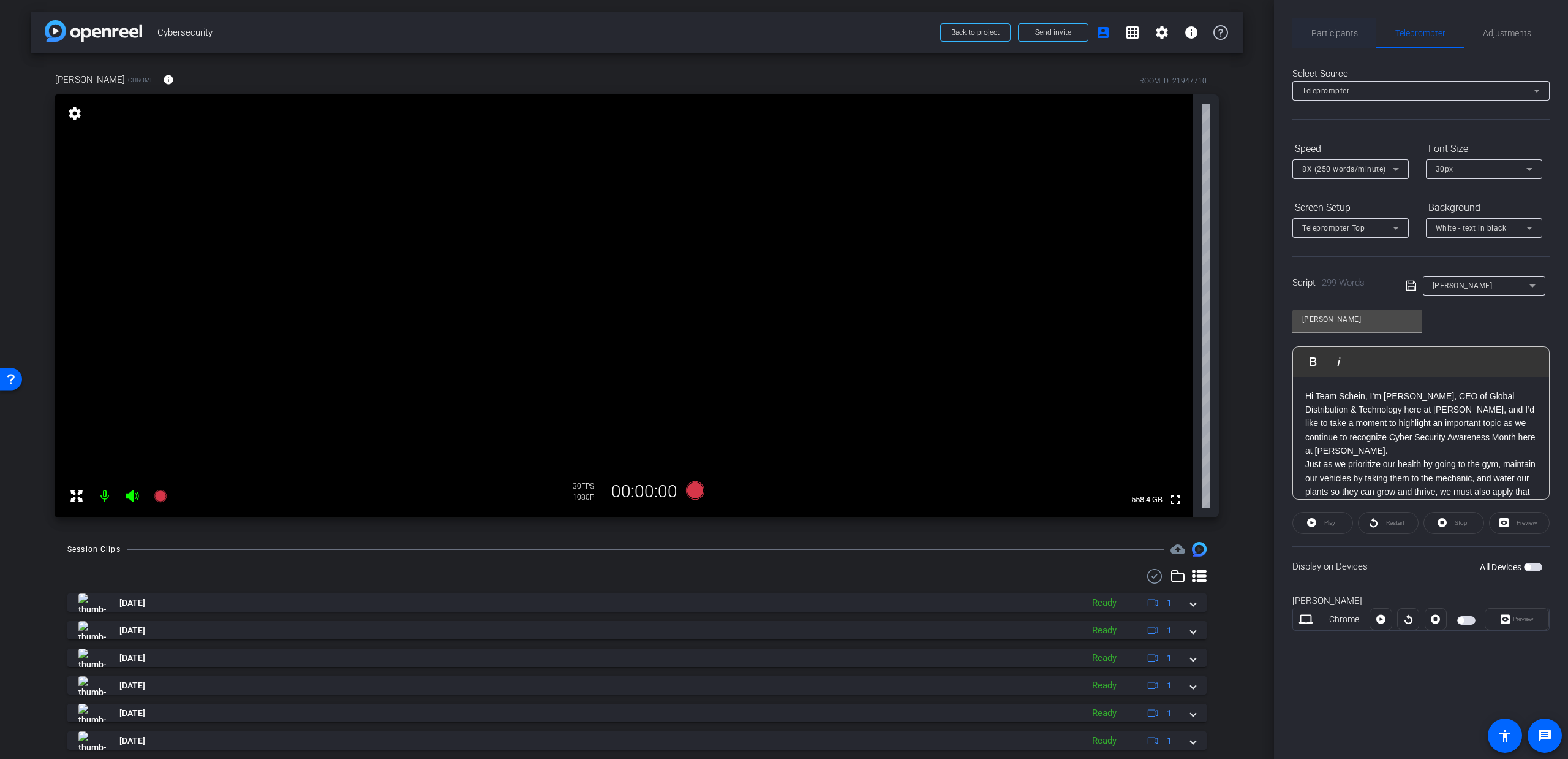
click at [1327, 37] on span "Participants" at bounding box center [1334, 33] width 46 height 8
click at [1325, 33] on span "Participants" at bounding box center [1334, 33] width 46 height 8
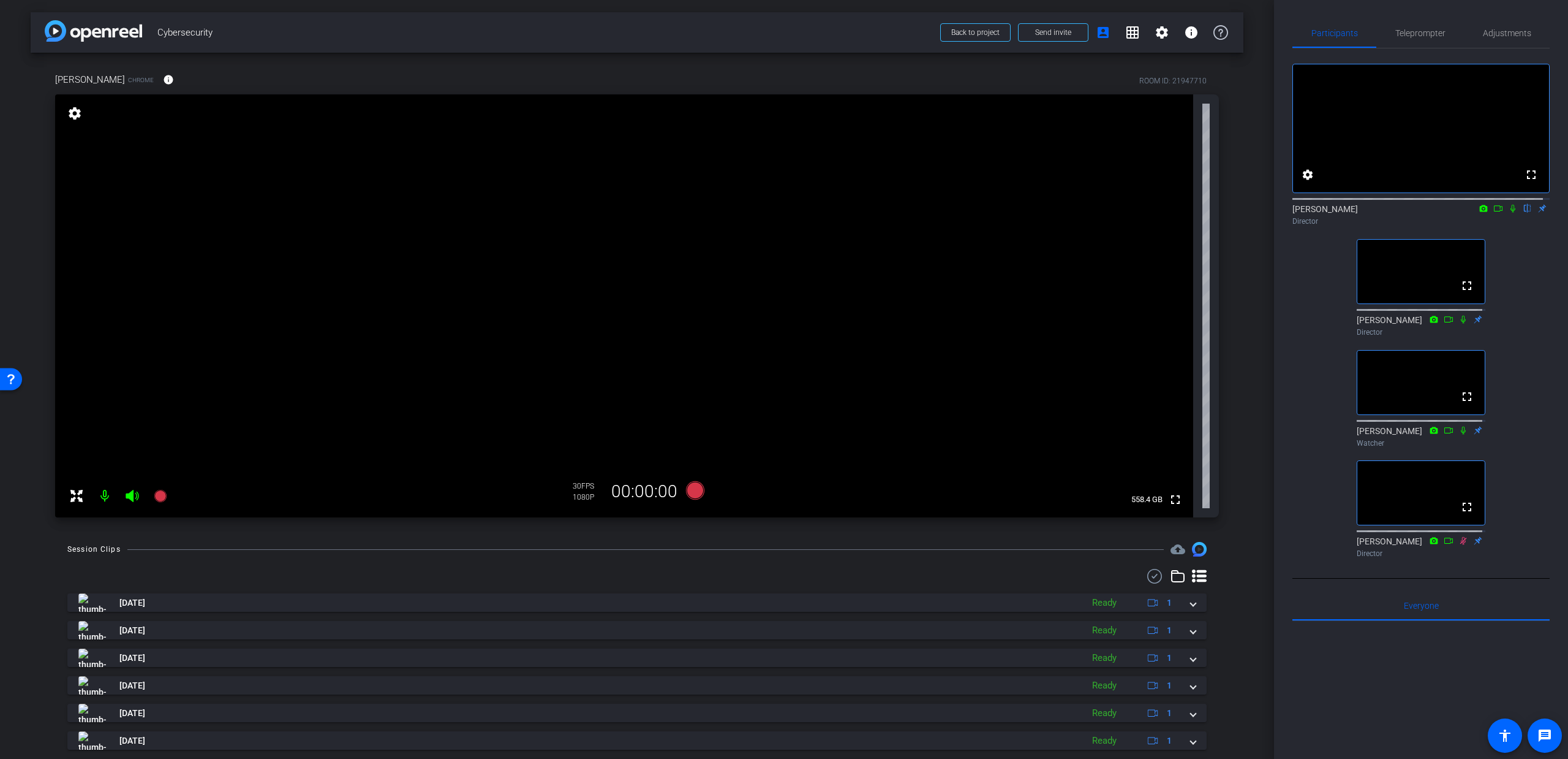
click at [1511, 213] on icon at bounding box center [1513, 208] width 5 height 8
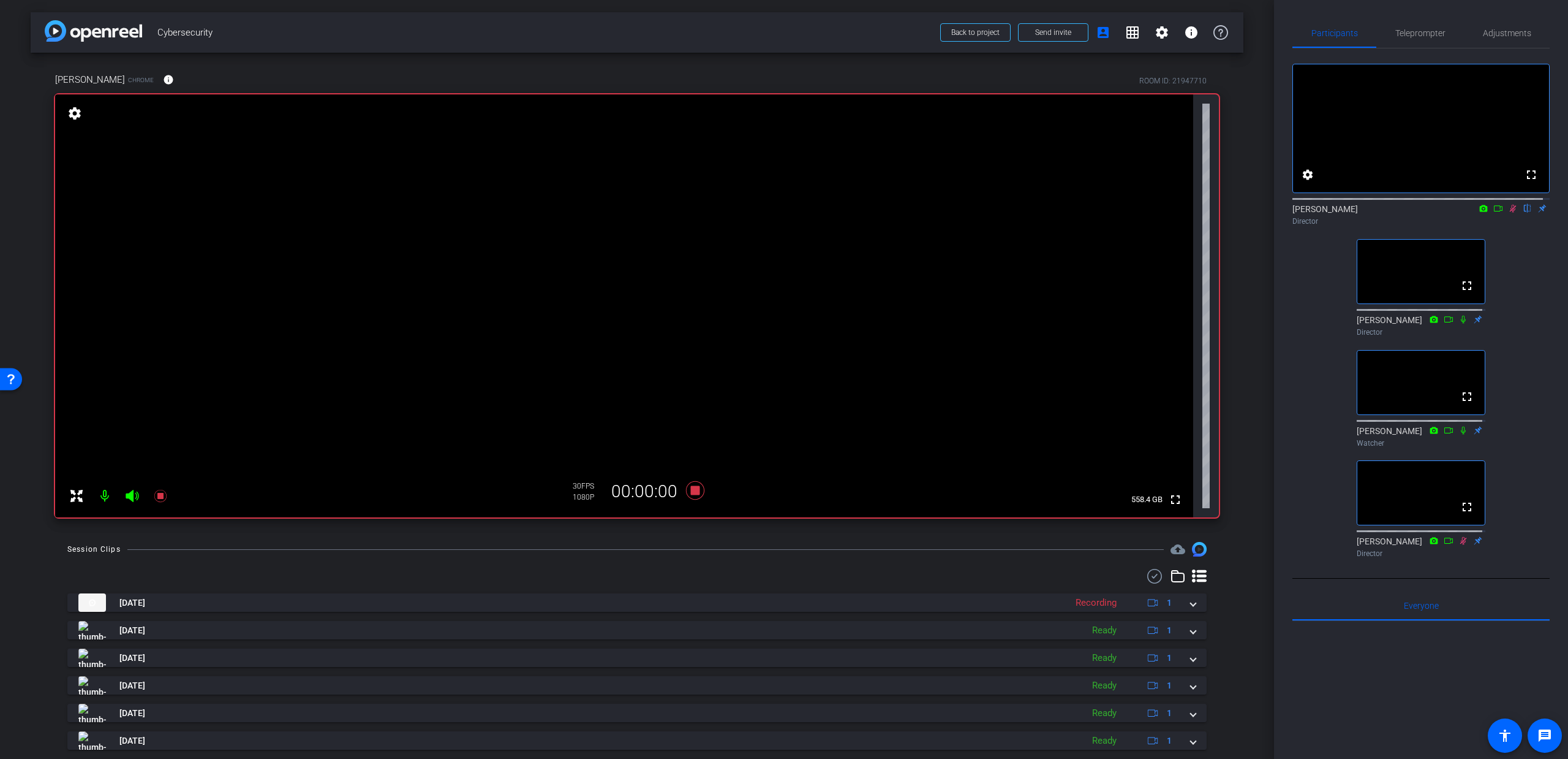
click at [130, 496] on icon at bounding box center [131, 496] width 13 height 13
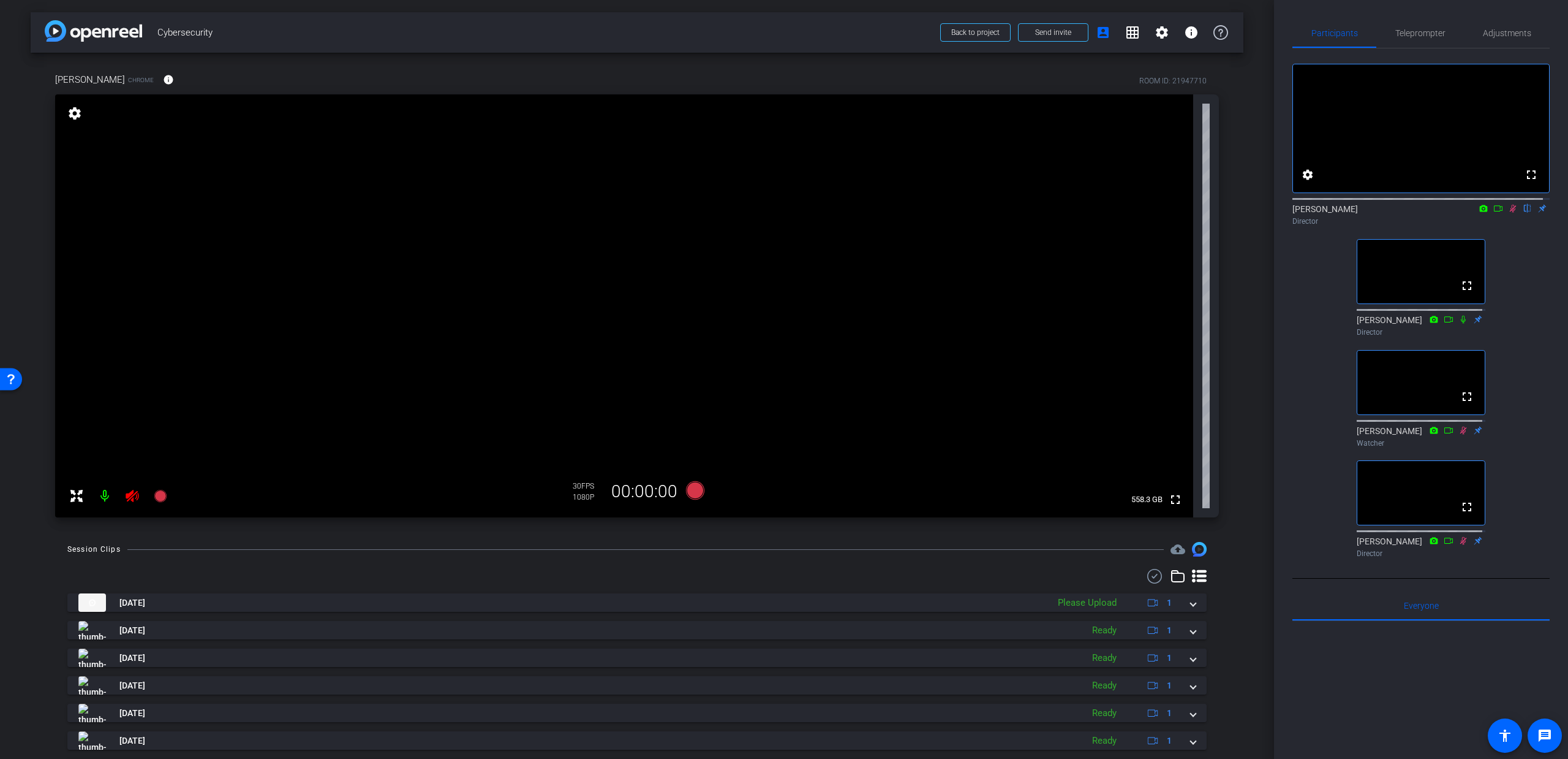
click at [133, 497] on icon at bounding box center [131, 496] width 13 height 13
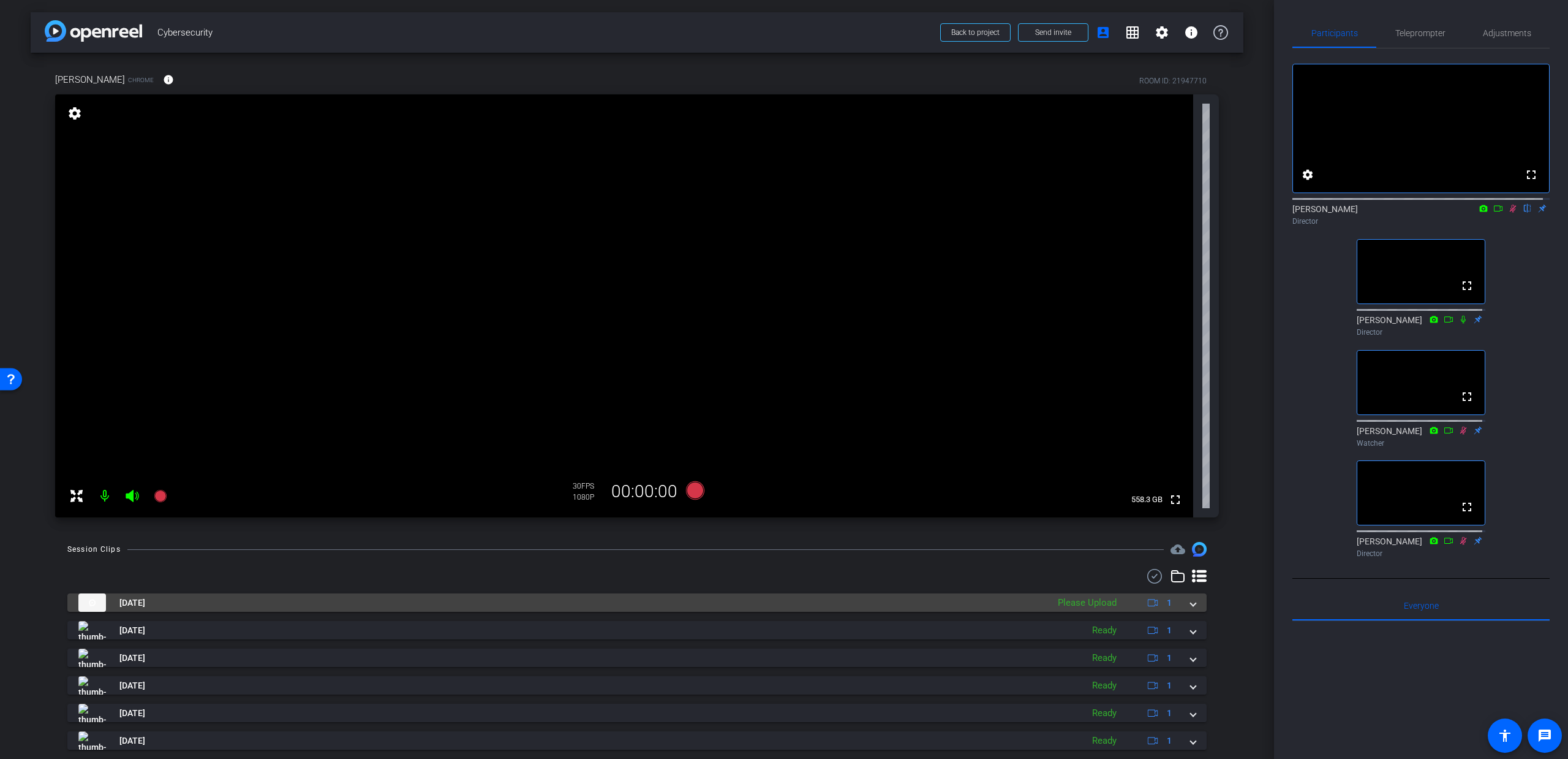
click at [1191, 607] on span at bounding box center [1194, 602] width 5 height 13
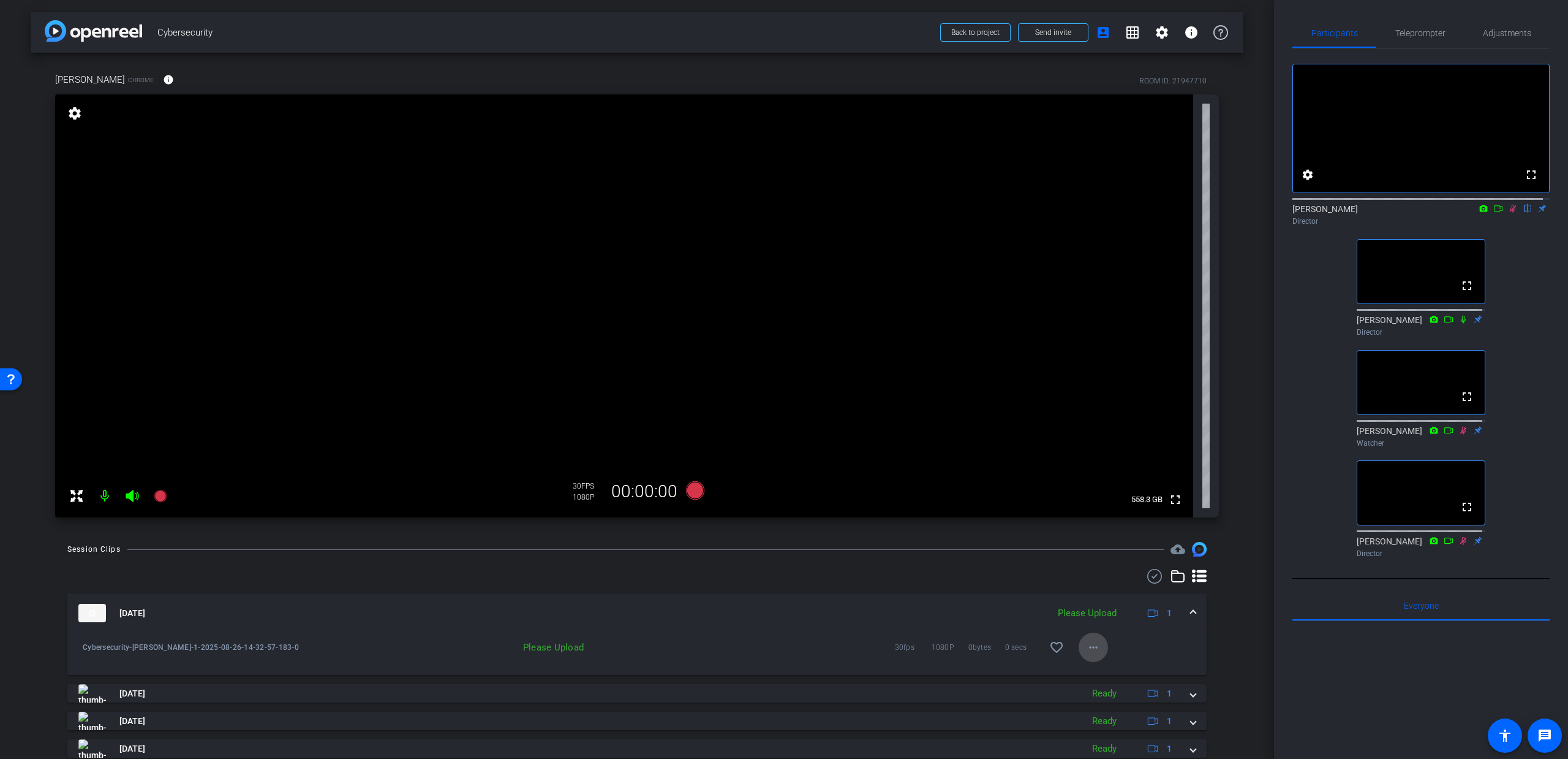
click at [1086, 645] on mat-icon "more_horiz" at bounding box center [1093, 646] width 14 height 14
drag, startPoint x: 1087, startPoint y: 671, endPoint x: 1093, endPoint y: 669, distance: 6.3
click at [1089, 670] on span "Upload" at bounding box center [1106, 672] width 49 height 14
click at [1510, 213] on icon at bounding box center [1513, 208] width 7 height 8
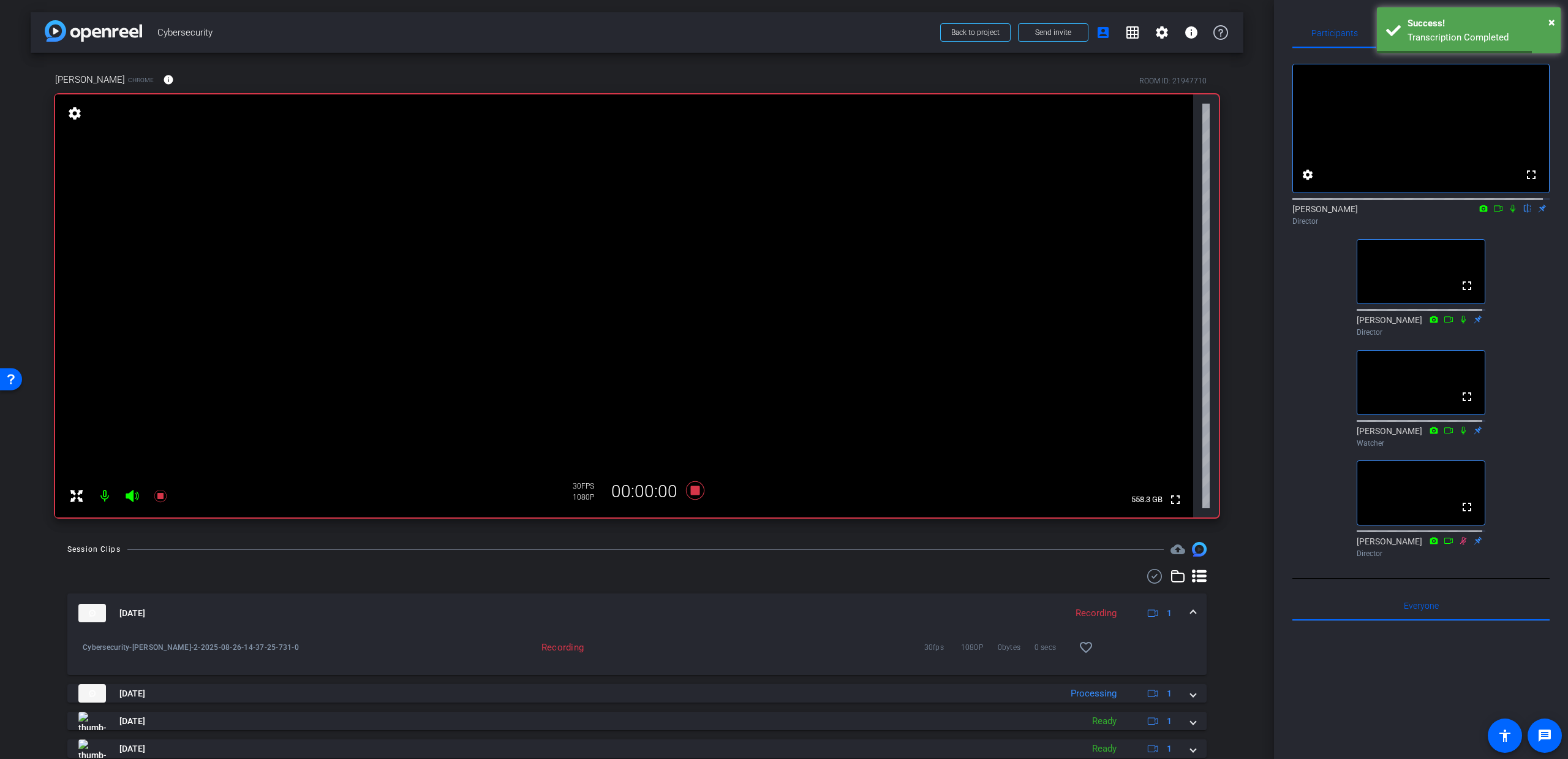
click at [133, 495] on icon at bounding box center [131, 496] width 13 height 13
click at [1511, 213] on icon at bounding box center [1513, 208] width 5 height 8
click at [129, 496] on icon at bounding box center [131, 496] width 13 height 13
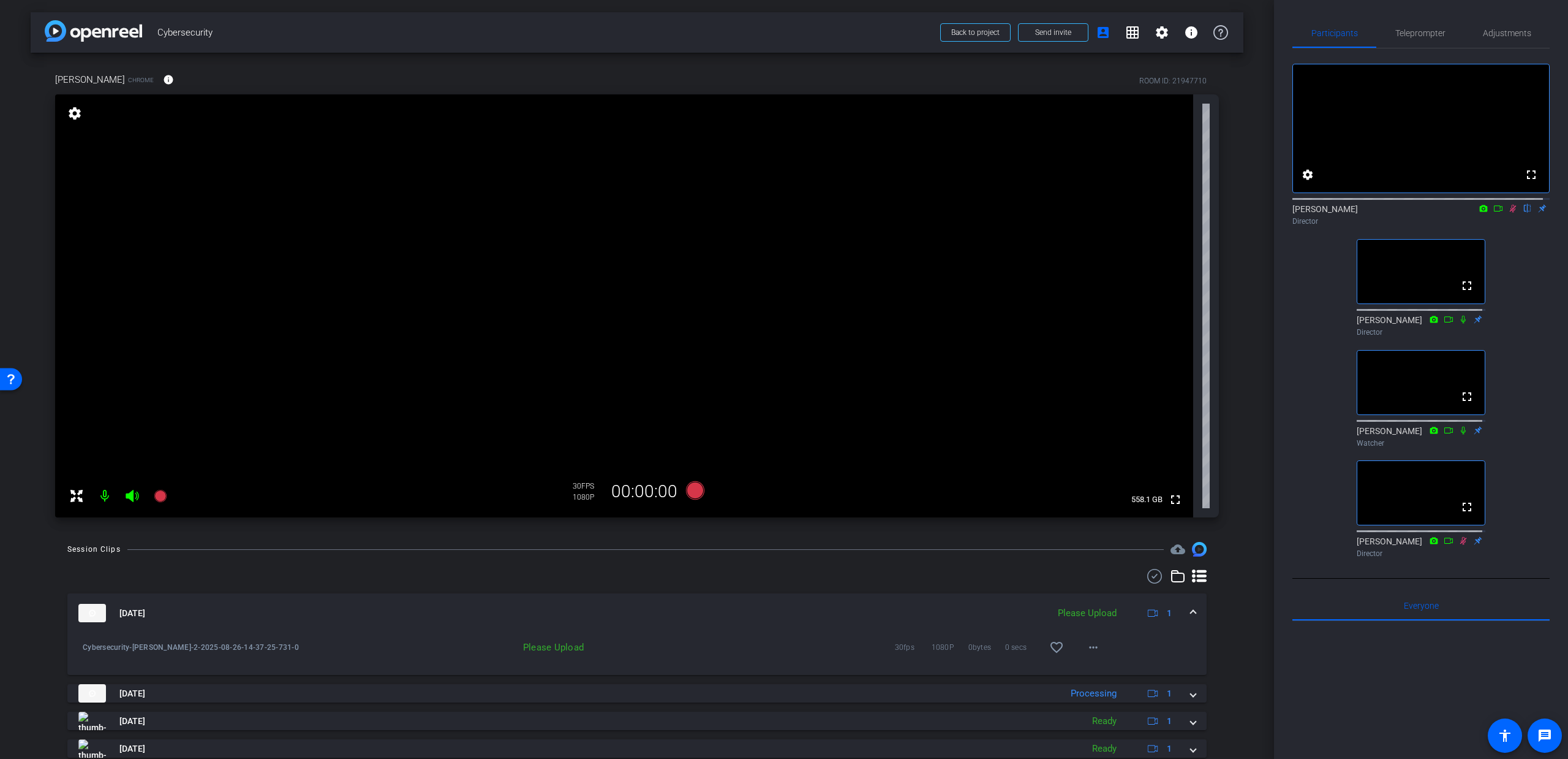
click at [1510, 213] on icon at bounding box center [1513, 208] width 7 height 8
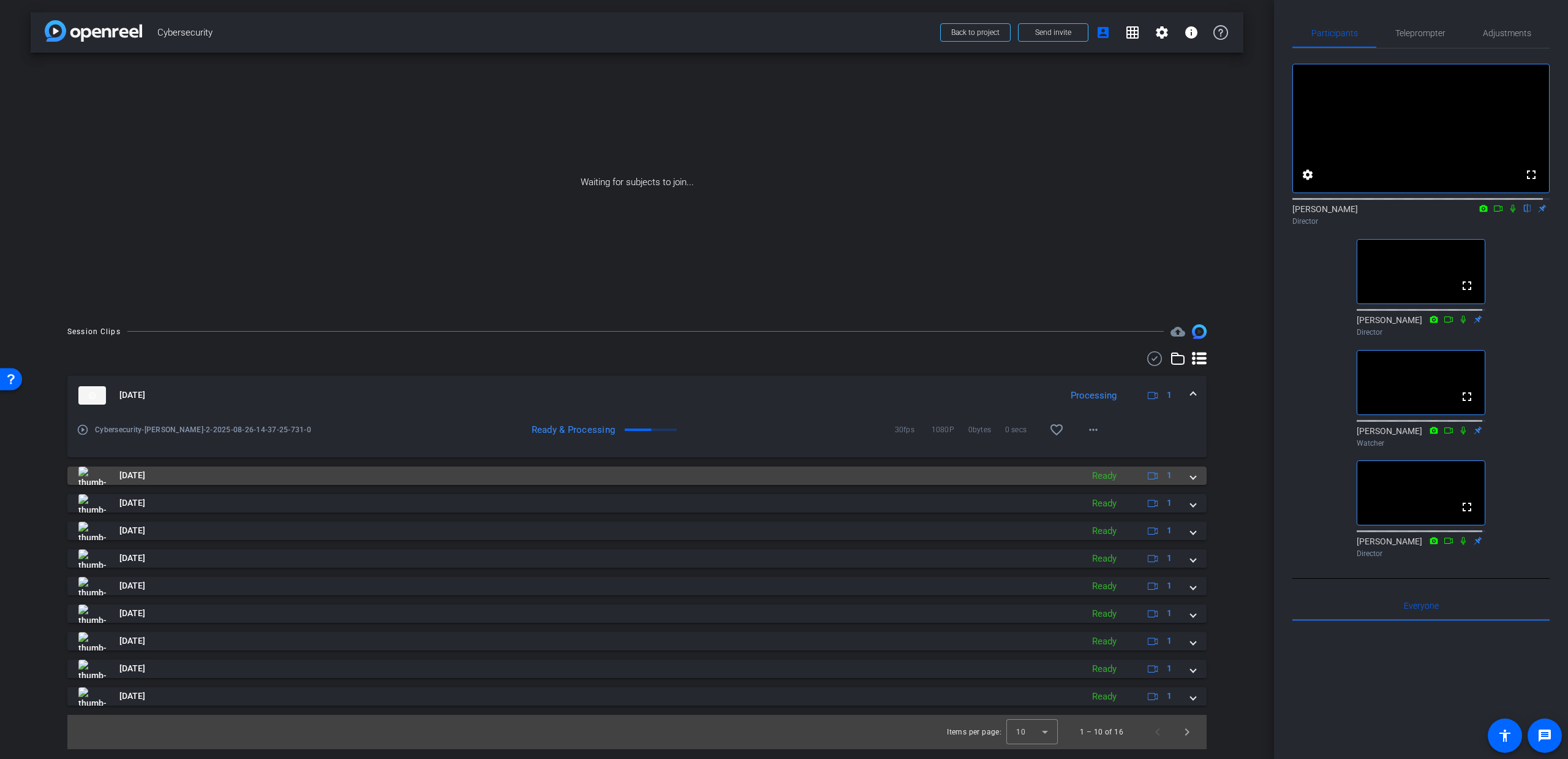
click at [1195, 476] on span at bounding box center [1194, 475] width 5 height 13
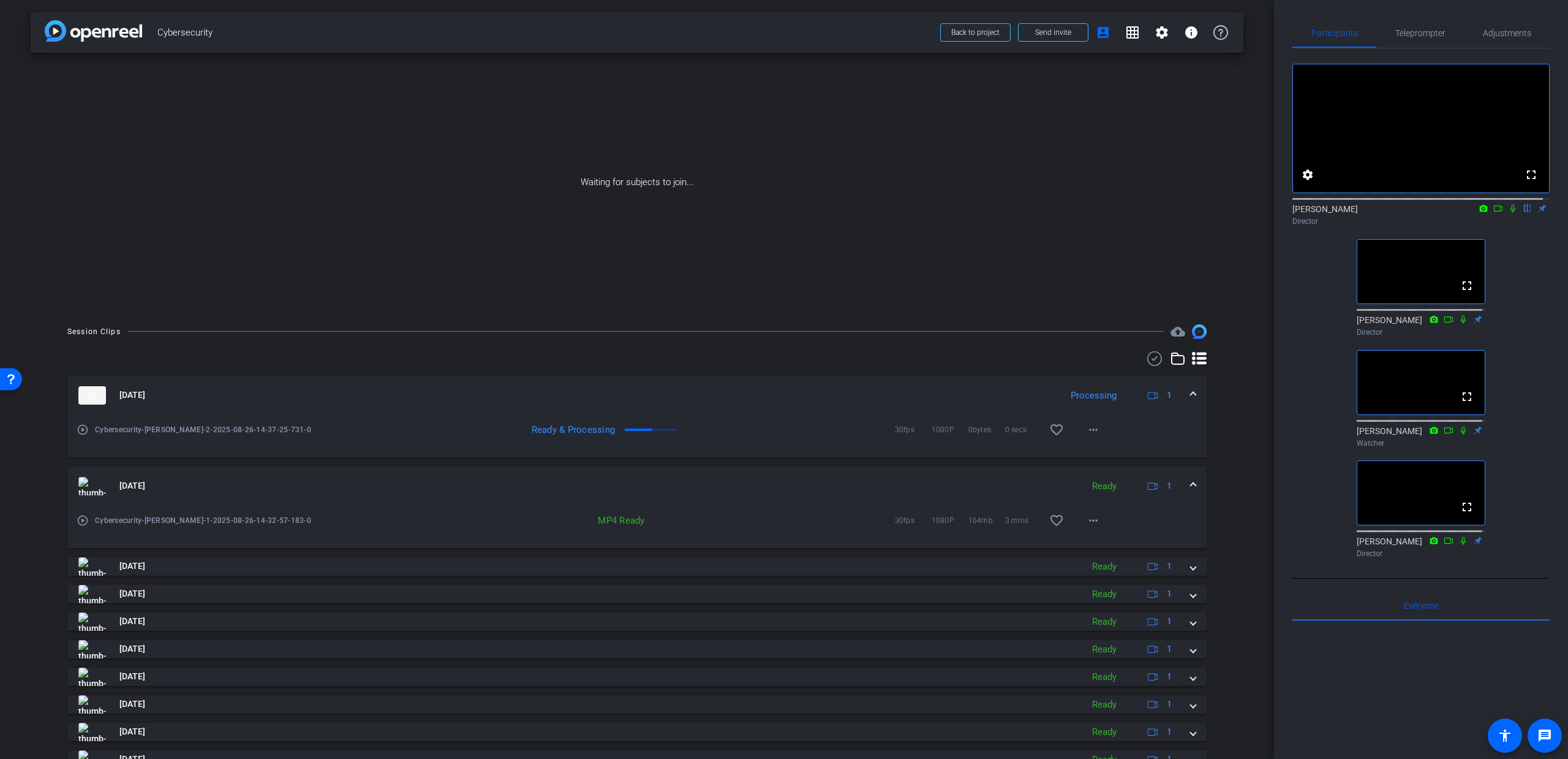
click at [1195, 476] on mat-expansion-panel-header "Aug 26, 2025 Ready 1" at bounding box center [637, 486] width 1140 height 40
